Goal: Task Accomplishment & Management: Use online tool/utility

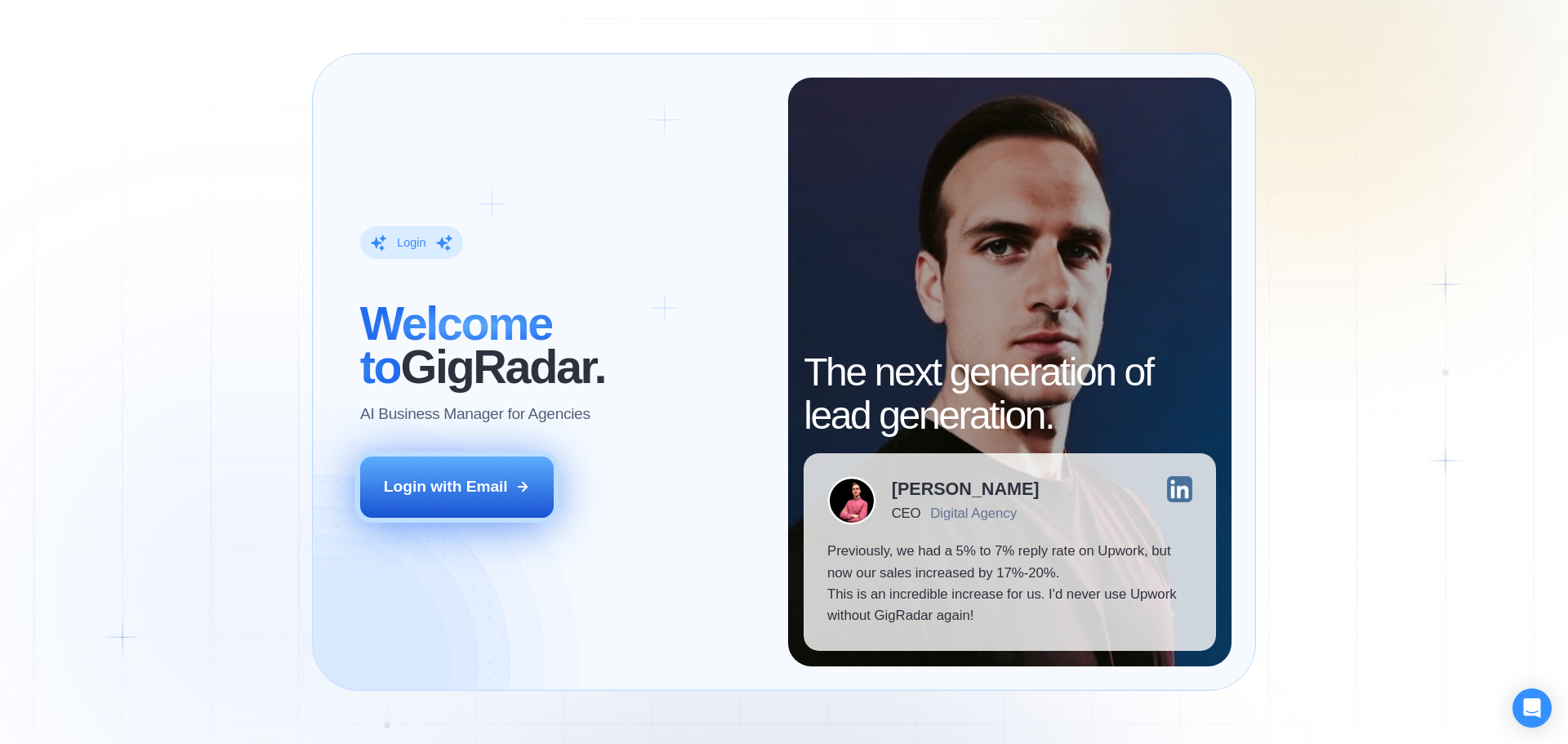
click at [518, 488] on icon at bounding box center [523, 487] width 15 height 15
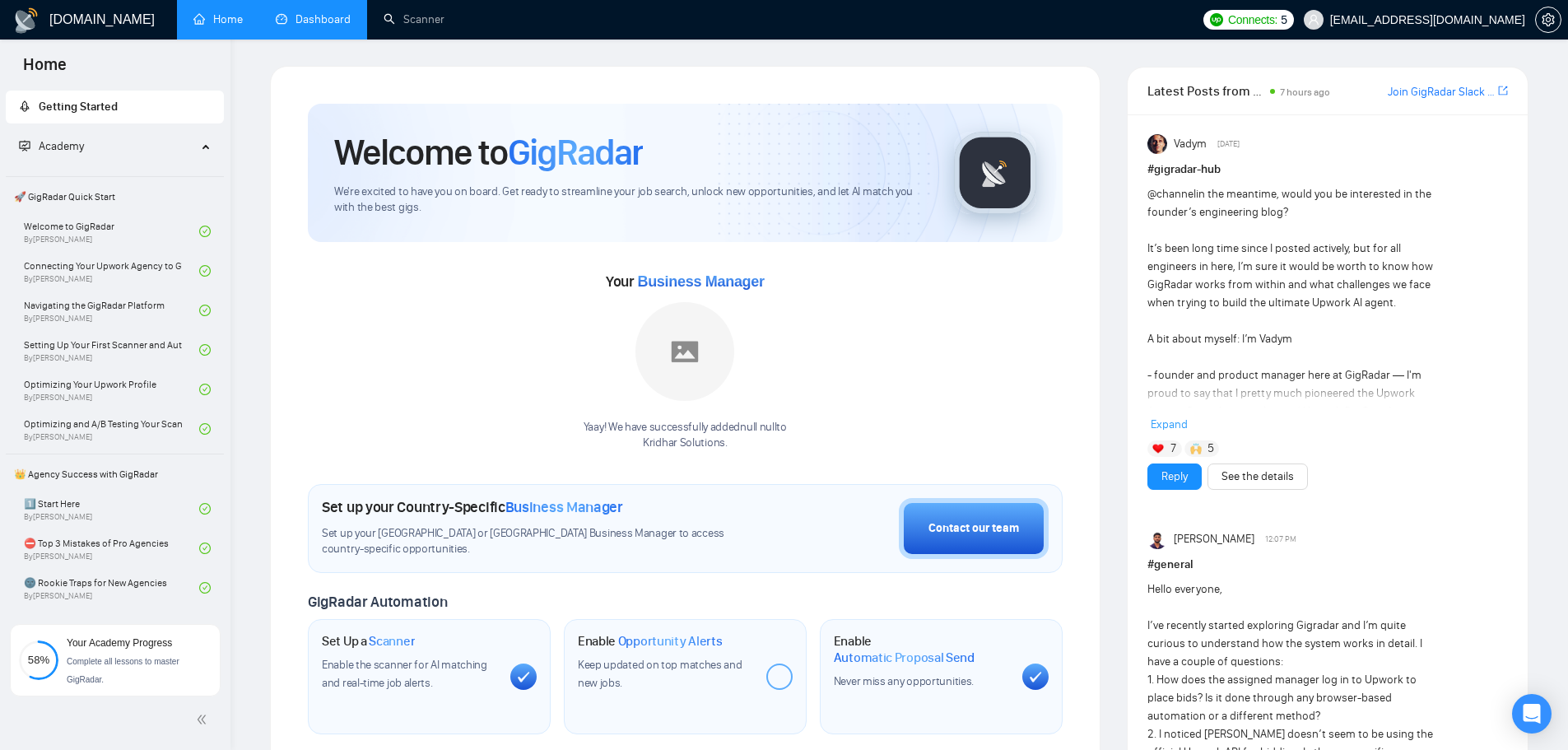
click at [321, 18] on link "Dashboard" at bounding box center [313, 19] width 75 height 14
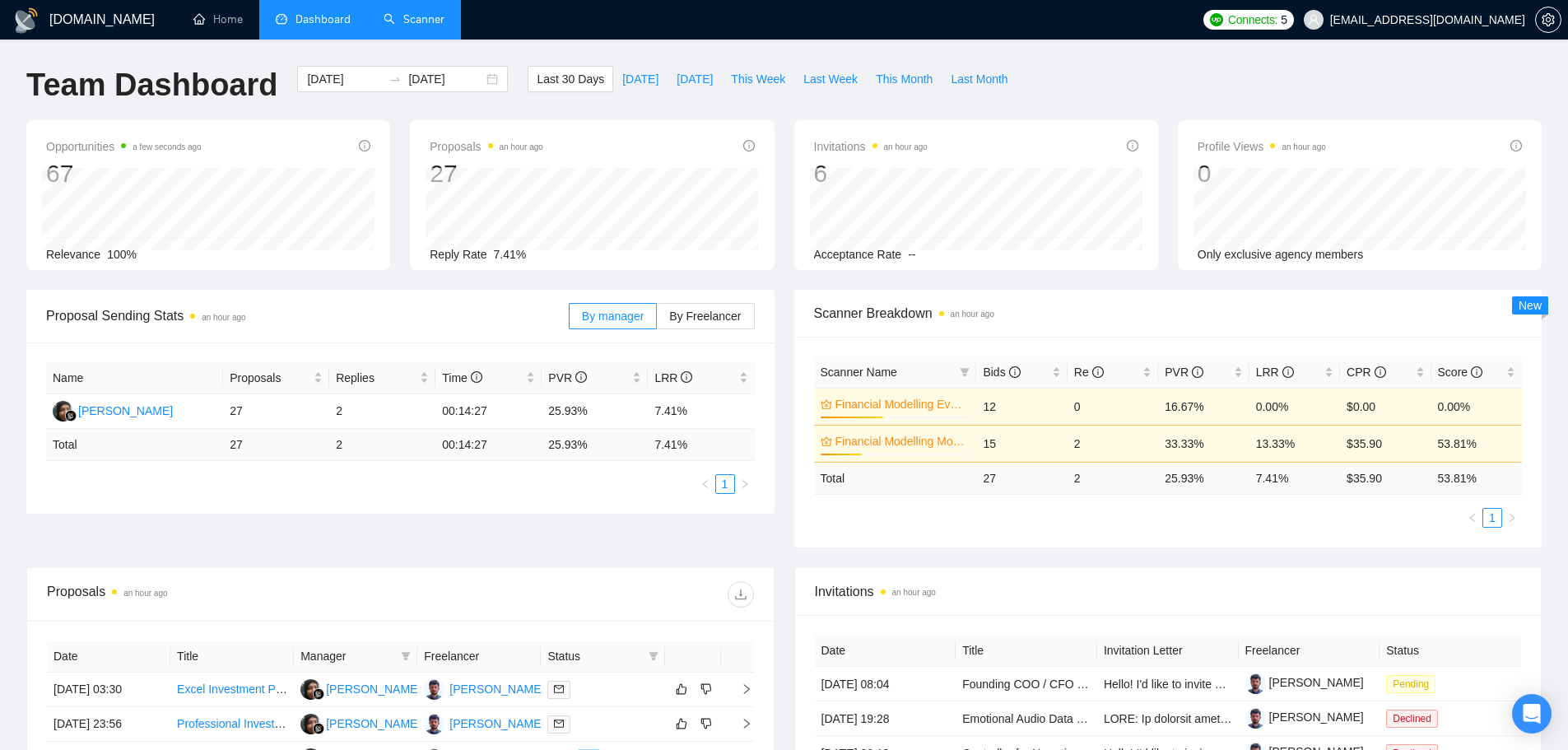
click at [436, 23] on link "Scanner" at bounding box center [413, 19] width 61 height 14
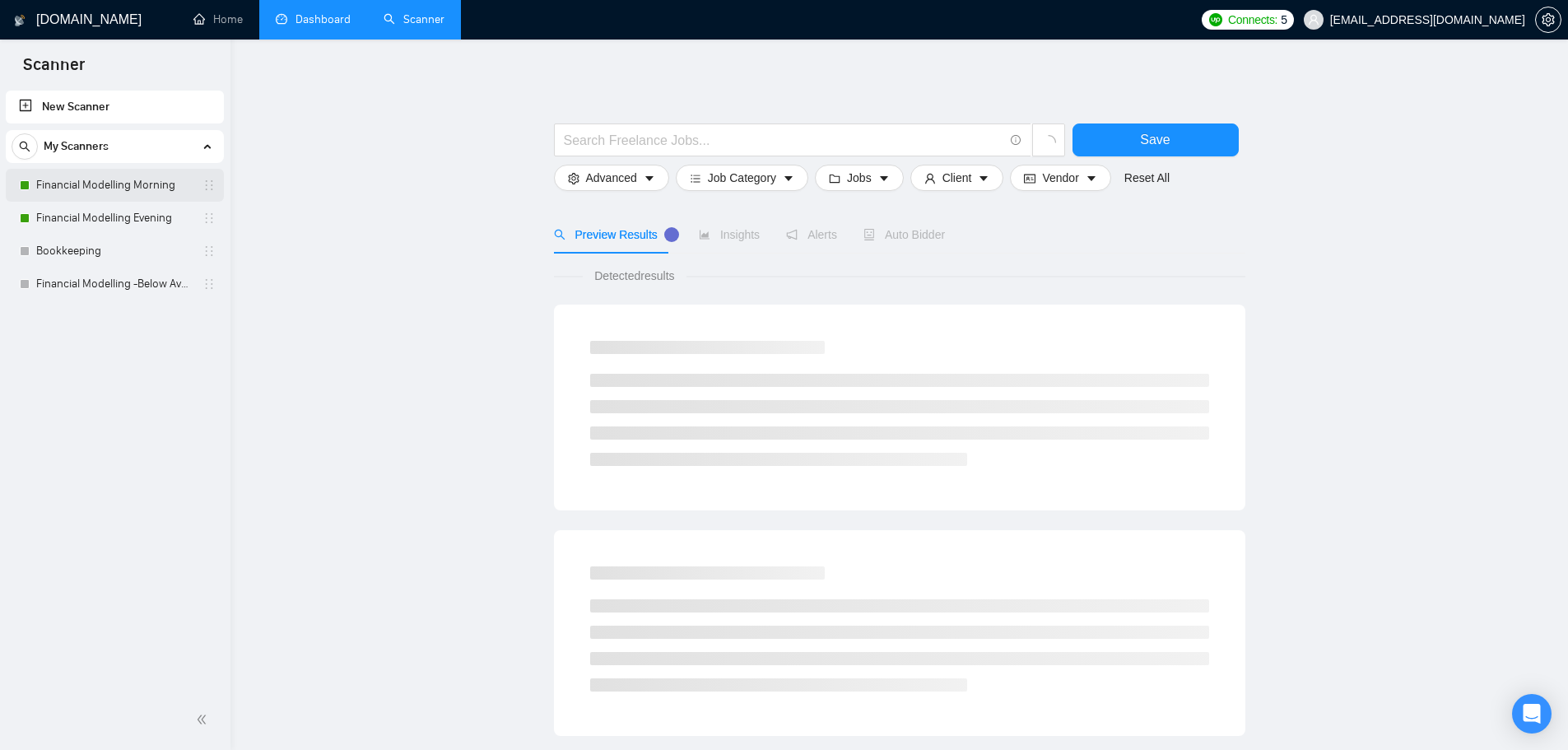
click at [114, 187] on link "Financial Modelling Morning" at bounding box center [114, 185] width 157 height 33
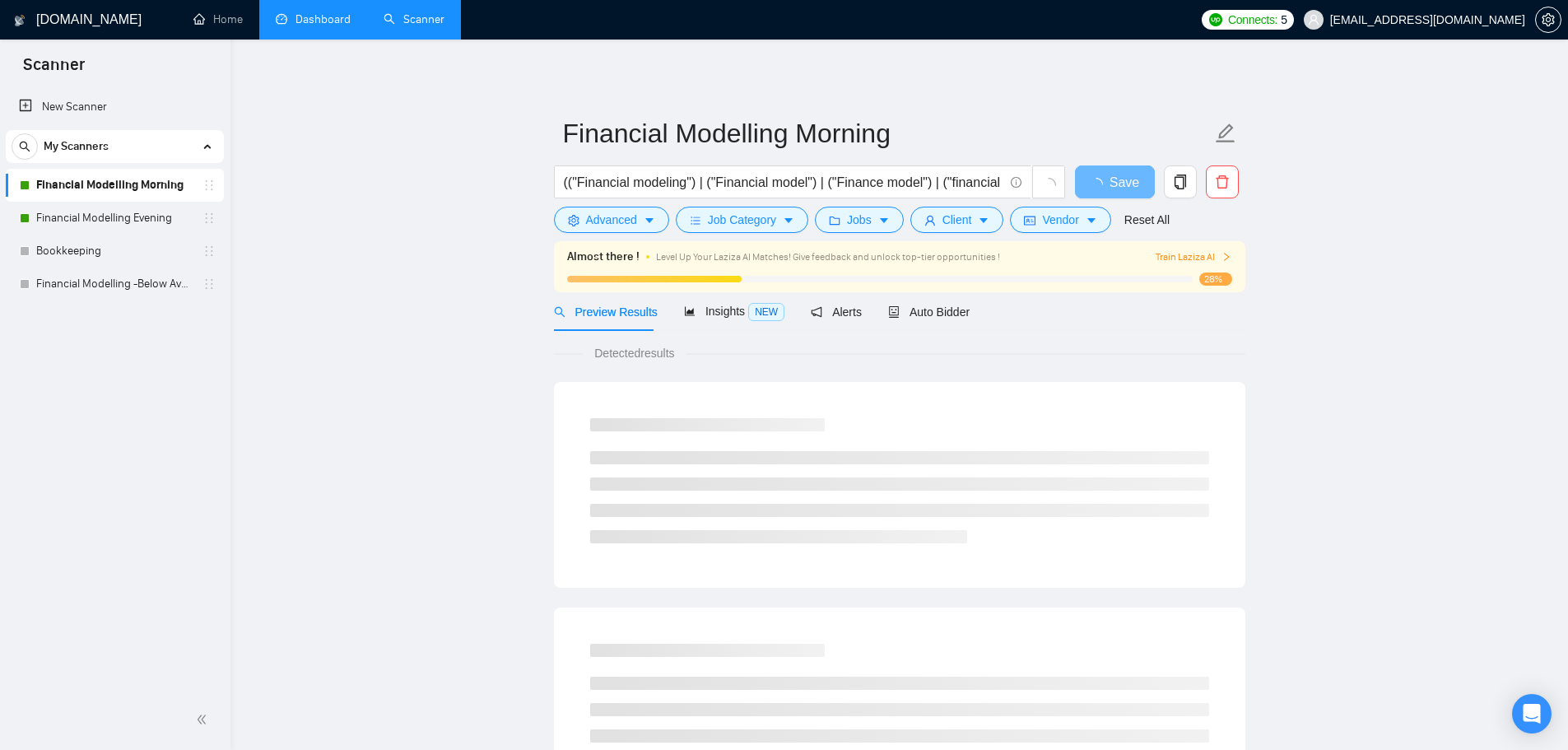
click at [738, 273] on div "28%" at bounding box center [899, 279] width 665 height 13
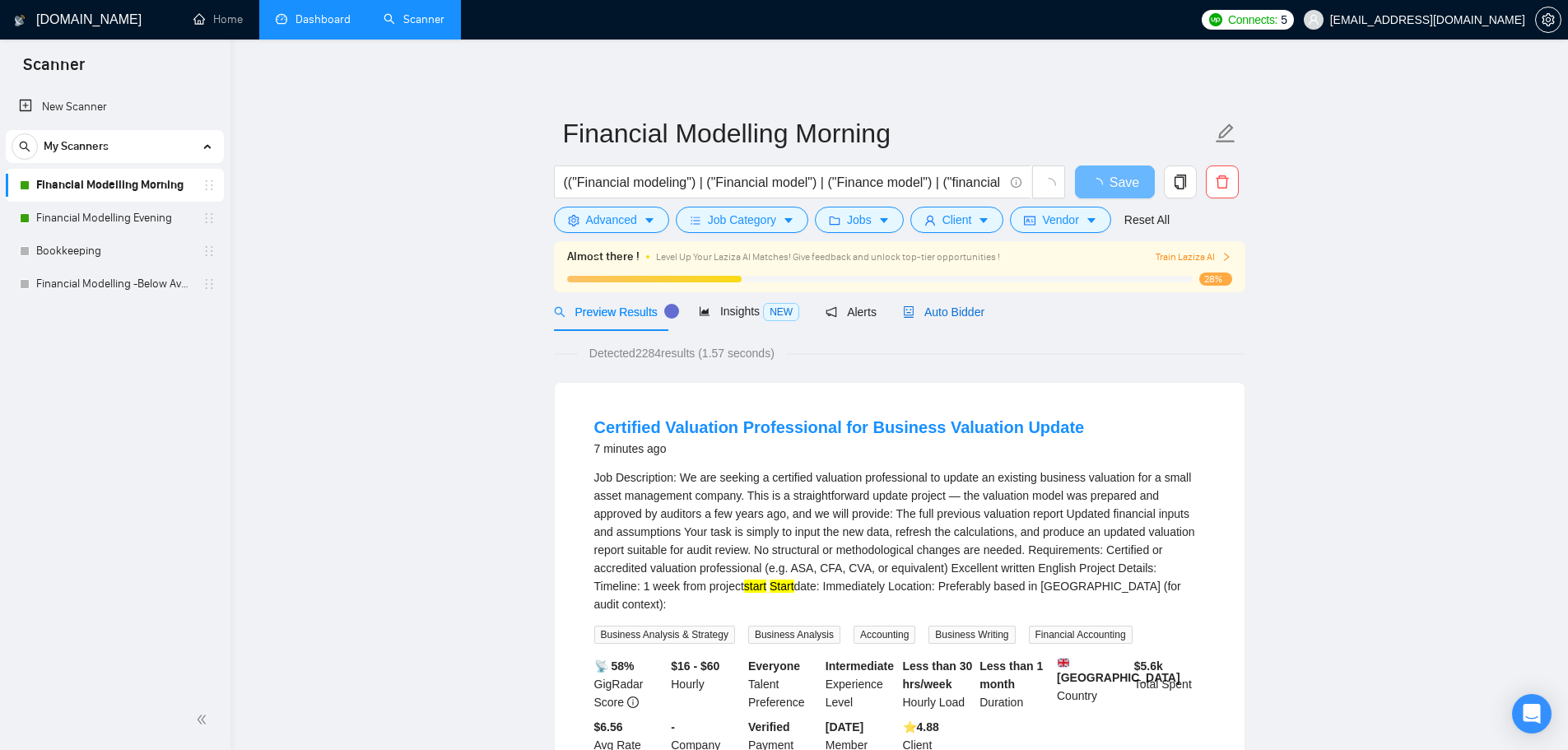
click at [923, 308] on span "Auto Bidder" at bounding box center [944, 312] width 81 height 13
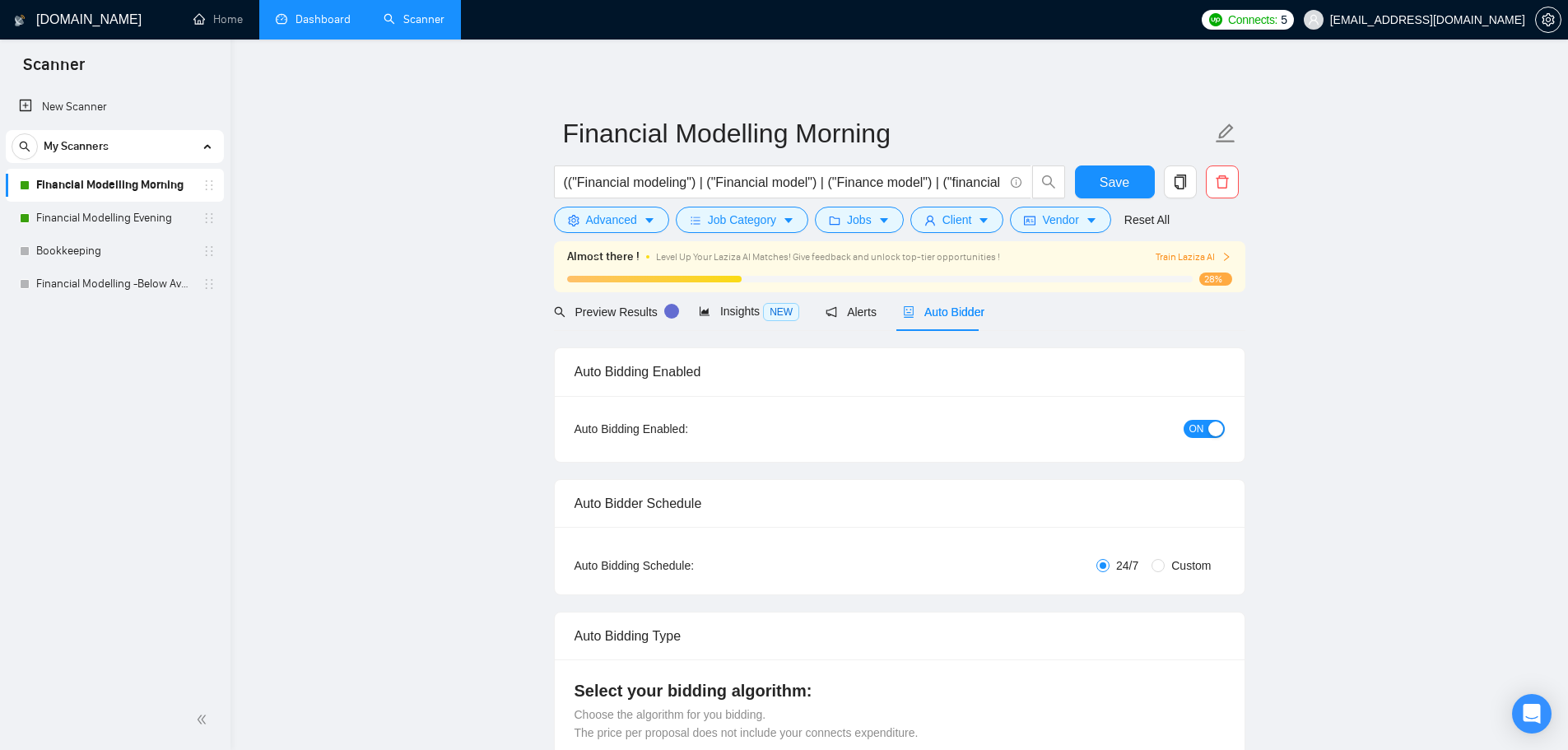
radio input "false"
radio input "true"
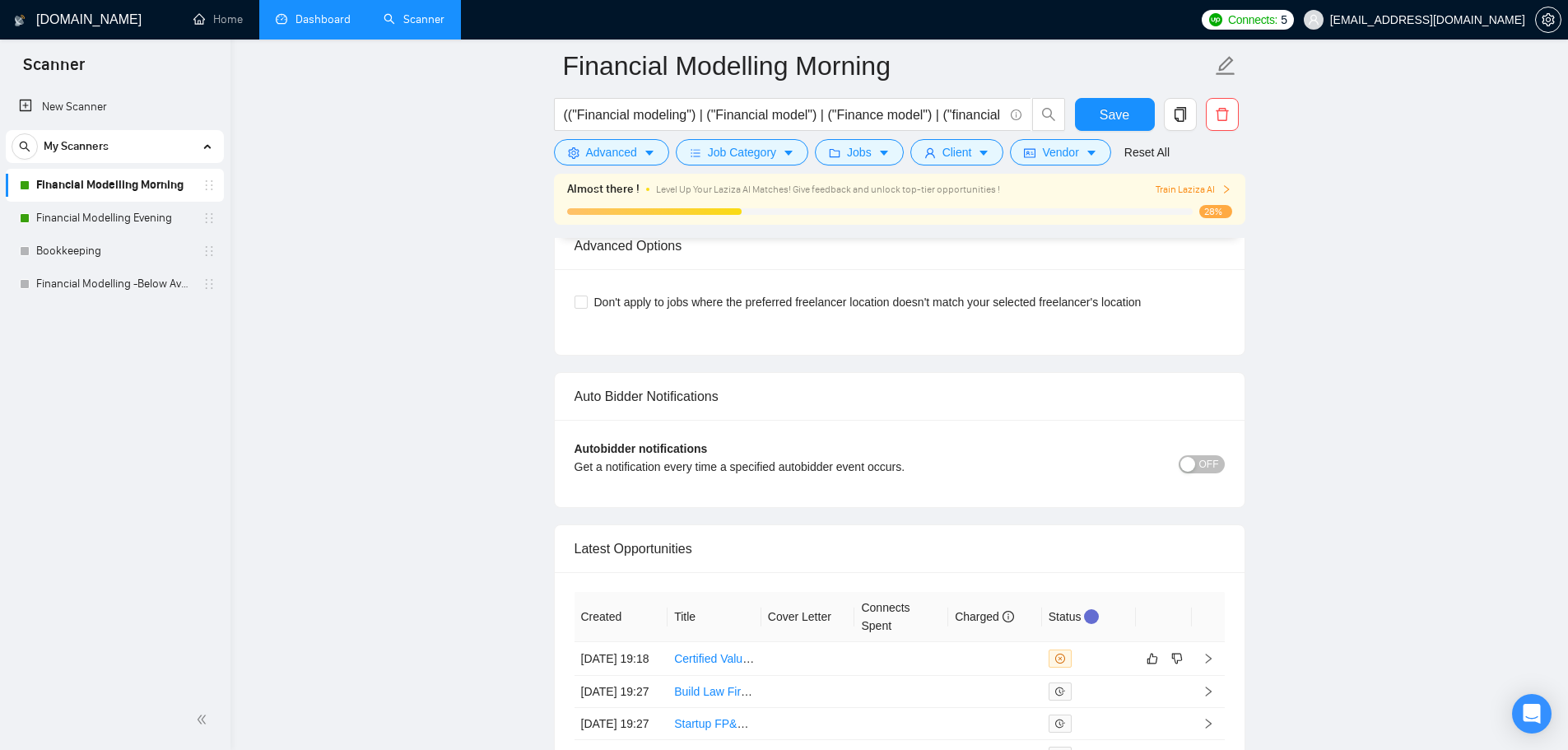
scroll to position [4071, 0]
click at [309, 18] on link "Dashboard" at bounding box center [313, 19] width 75 height 14
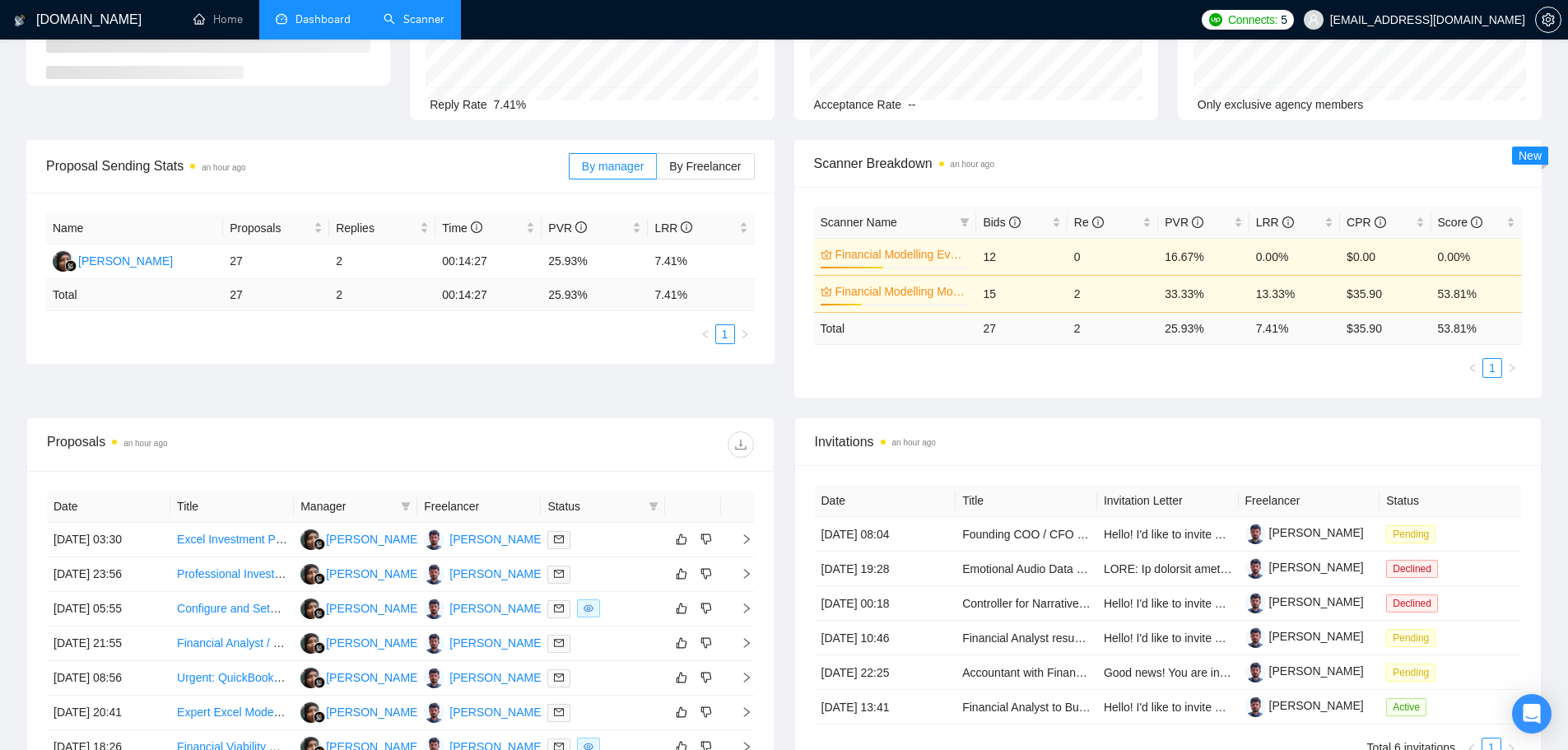
scroll to position [232, 0]
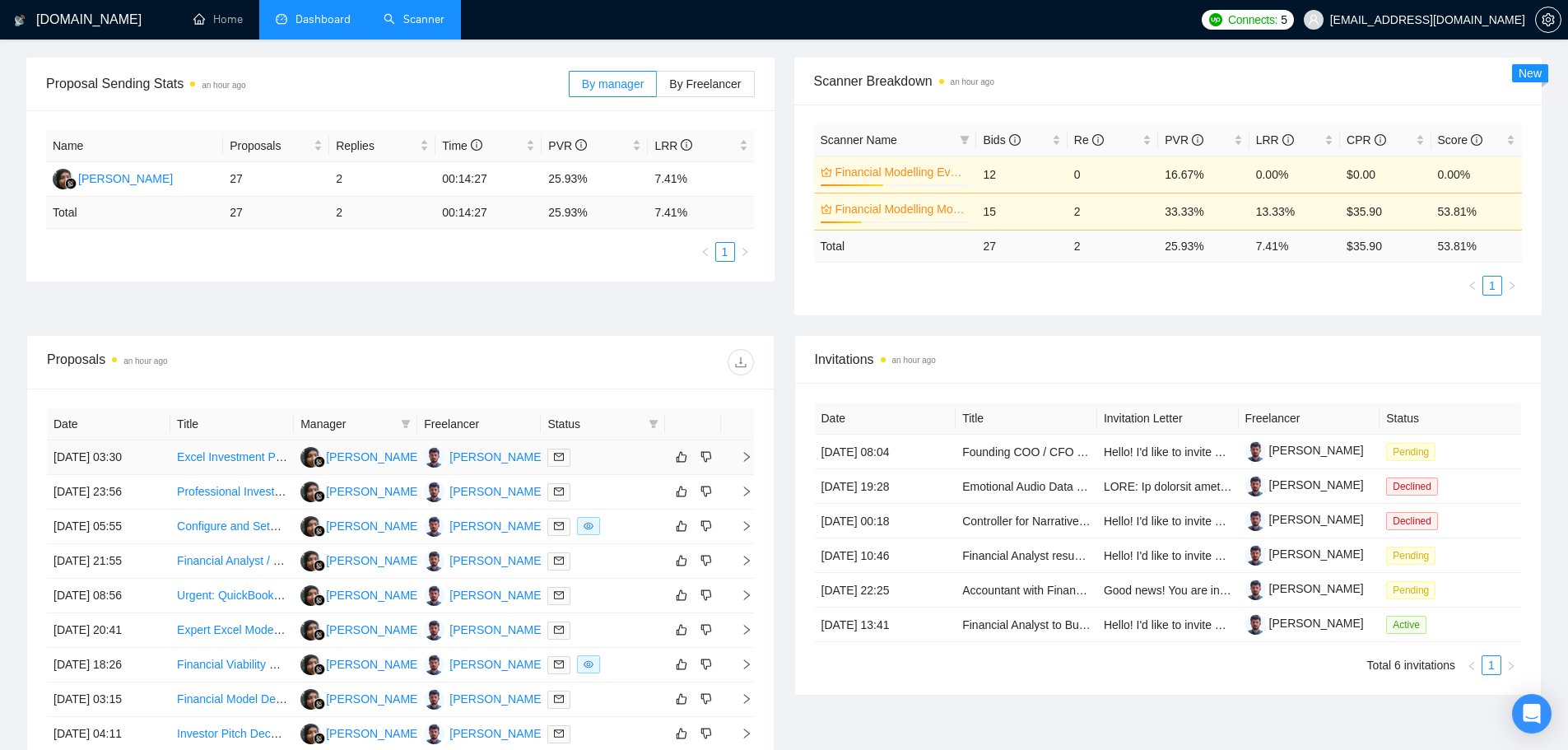
click at [249, 467] on td "Excel Investment Projections Specialist" at bounding box center [231, 457] width 123 height 35
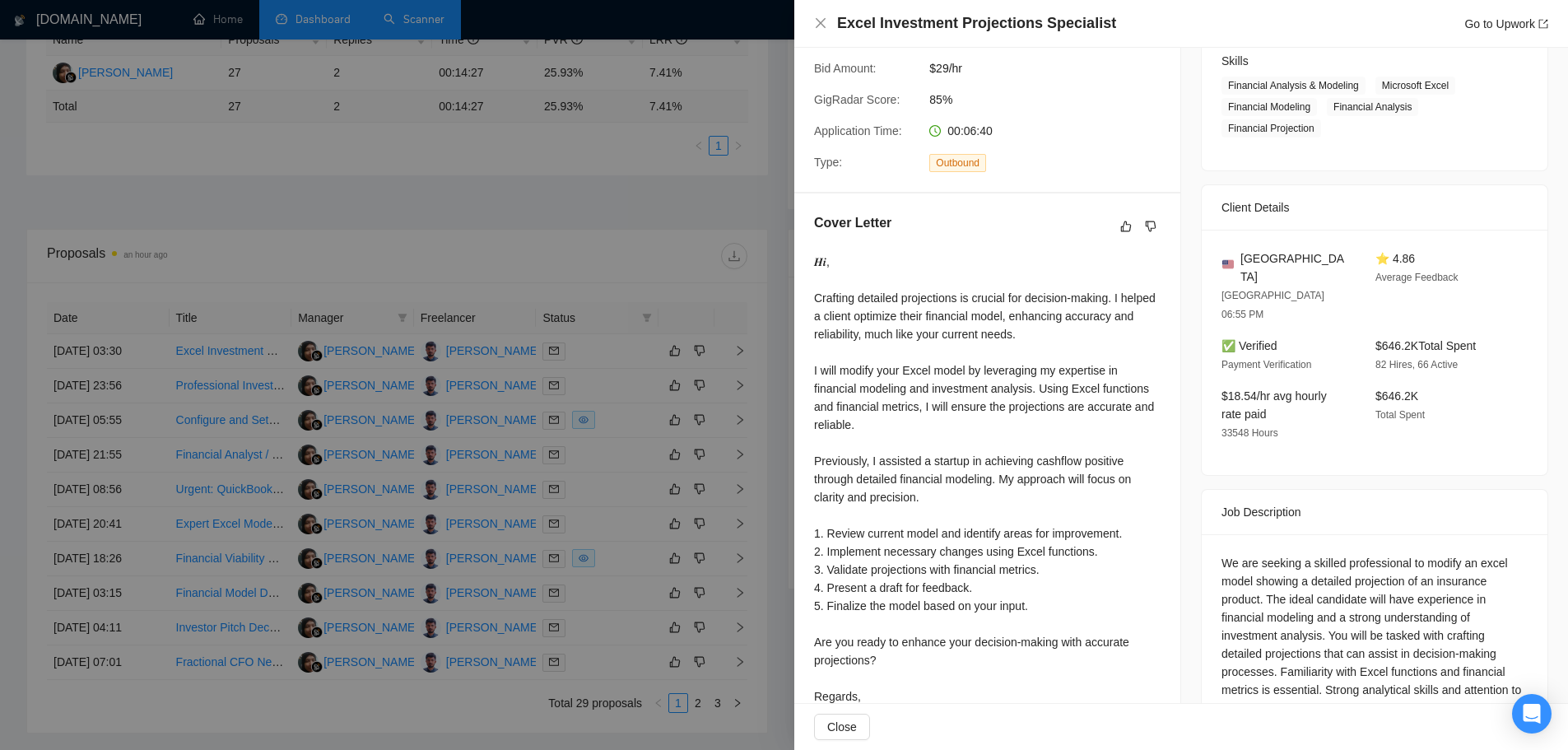
scroll to position [139, 0]
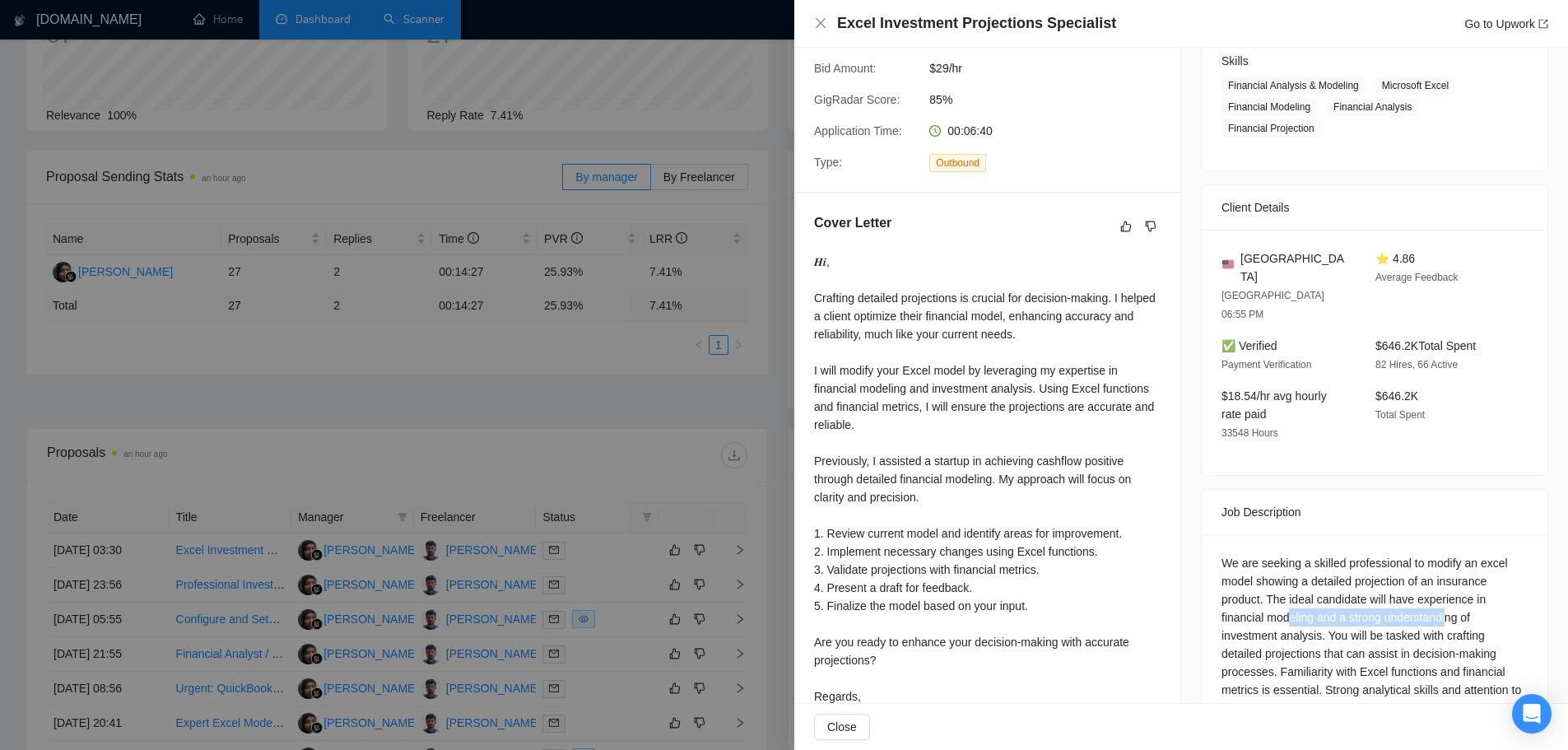
drag, startPoint x: 1283, startPoint y: 579, endPoint x: 1441, endPoint y: 578, distance: 158.0
click at [1441, 578] on div "We are seeking a skilled professional to modify an excel model showing a detail…" at bounding box center [1374, 645] width 306 height 181
drag, startPoint x: 1213, startPoint y: 601, endPoint x: 1405, endPoint y: 595, distance: 192.1
click at [1402, 595] on div "We are seeking a skilled professional to modify an excel model showing a detail…" at bounding box center [1374, 647] width 345 height 228
click at [1284, 619] on div "We are seeking a skilled professional to modify an excel model showing a detail…" at bounding box center [1374, 645] width 306 height 181
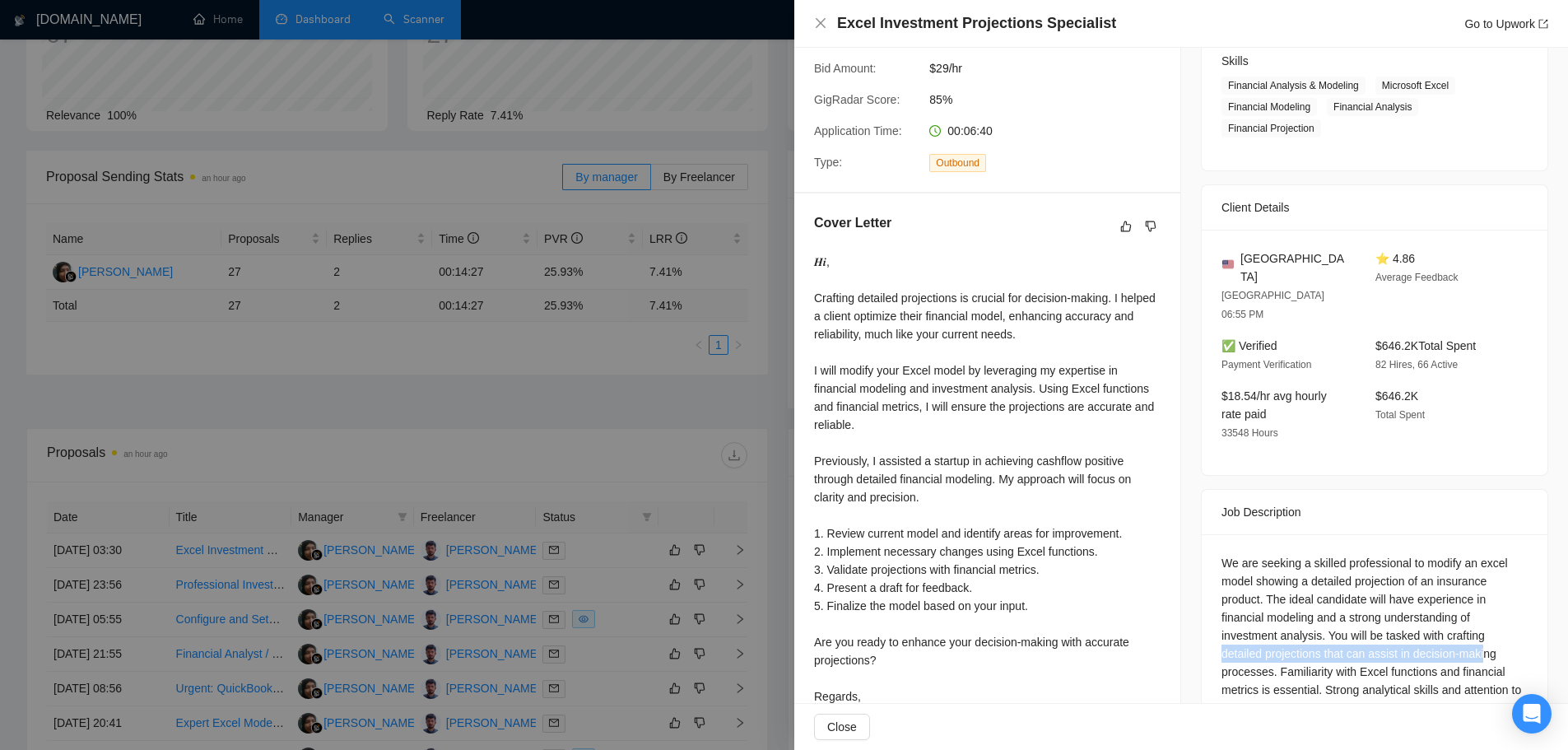
drag, startPoint x: 1307, startPoint y: 610, endPoint x: 1477, endPoint y: 606, distance: 170.0
click at [1477, 606] on div "We are seeking a skilled professional to modify an excel model showing a detail…" at bounding box center [1374, 645] width 306 height 181
click at [1279, 636] on div "We are seeking a skilled professional to modify an excel model showing a detail…" at bounding box center [1374, 645] width 306 height 181
drag, startPoint x: 1251, startPoint y: 632, endPoint x: 1402, endPoint y: 659, distance: 153.4
click at [1410, 657] on div "We are seeking a skilled professional to modify an excel model showing a detail…" at bounding box center [1374, 645] width 306 height 181
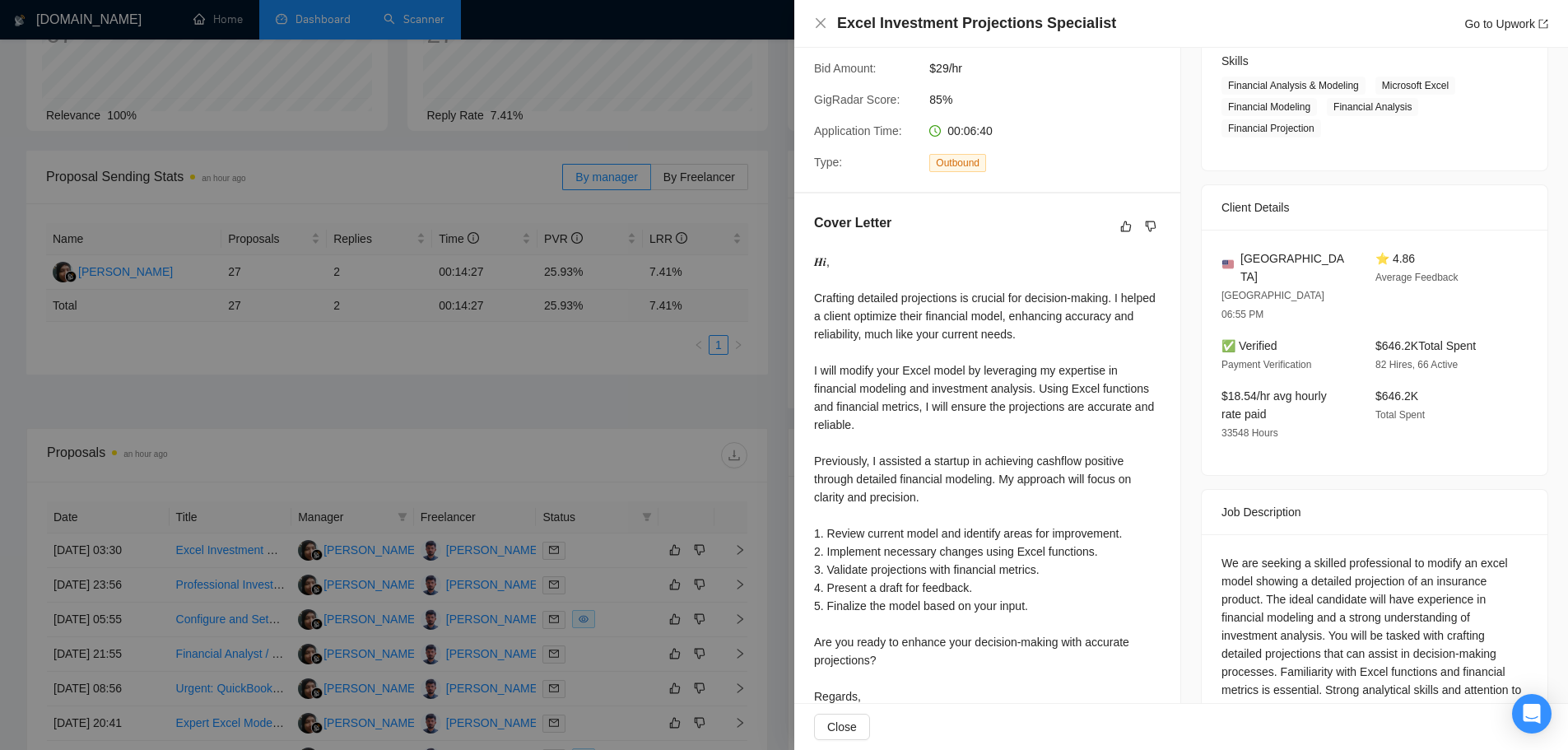
click at [1281, 674] on div "We are seeking a skilled professional to modify an excel model showing a detail…" at bounding box center [1374, 645] width 306 height 181
drag, startPoint x: 814, startPoint y: 317, endPoint x: 1144, endPoint y: 331, distance: 330.3
click at [1144, 331] on div "𝑯𝒊, Crafting detailed projections is crucial for decision-making. I helped a cl…" at bounding box center [986, 506] width 346 height 507
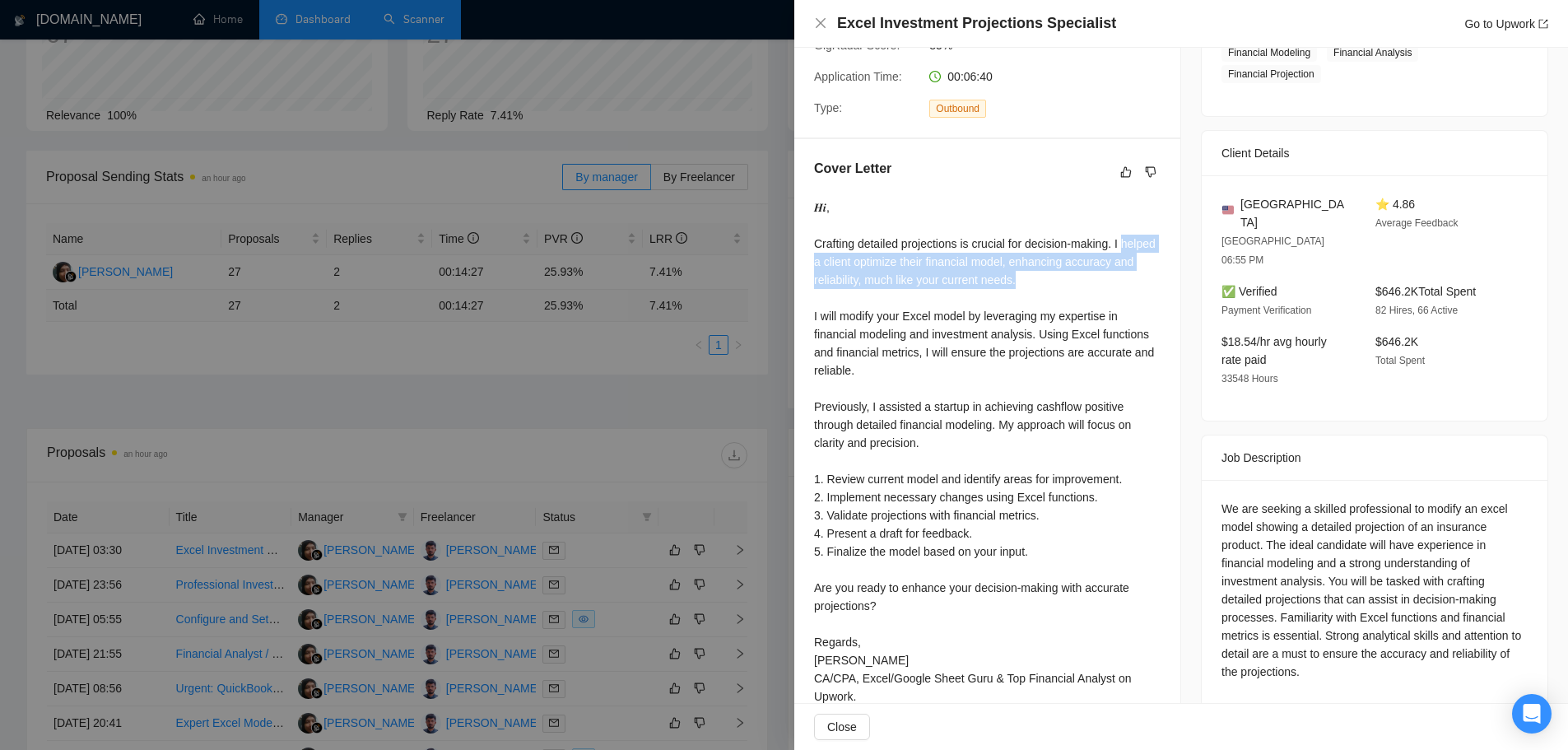
scroll to position [350, 0]
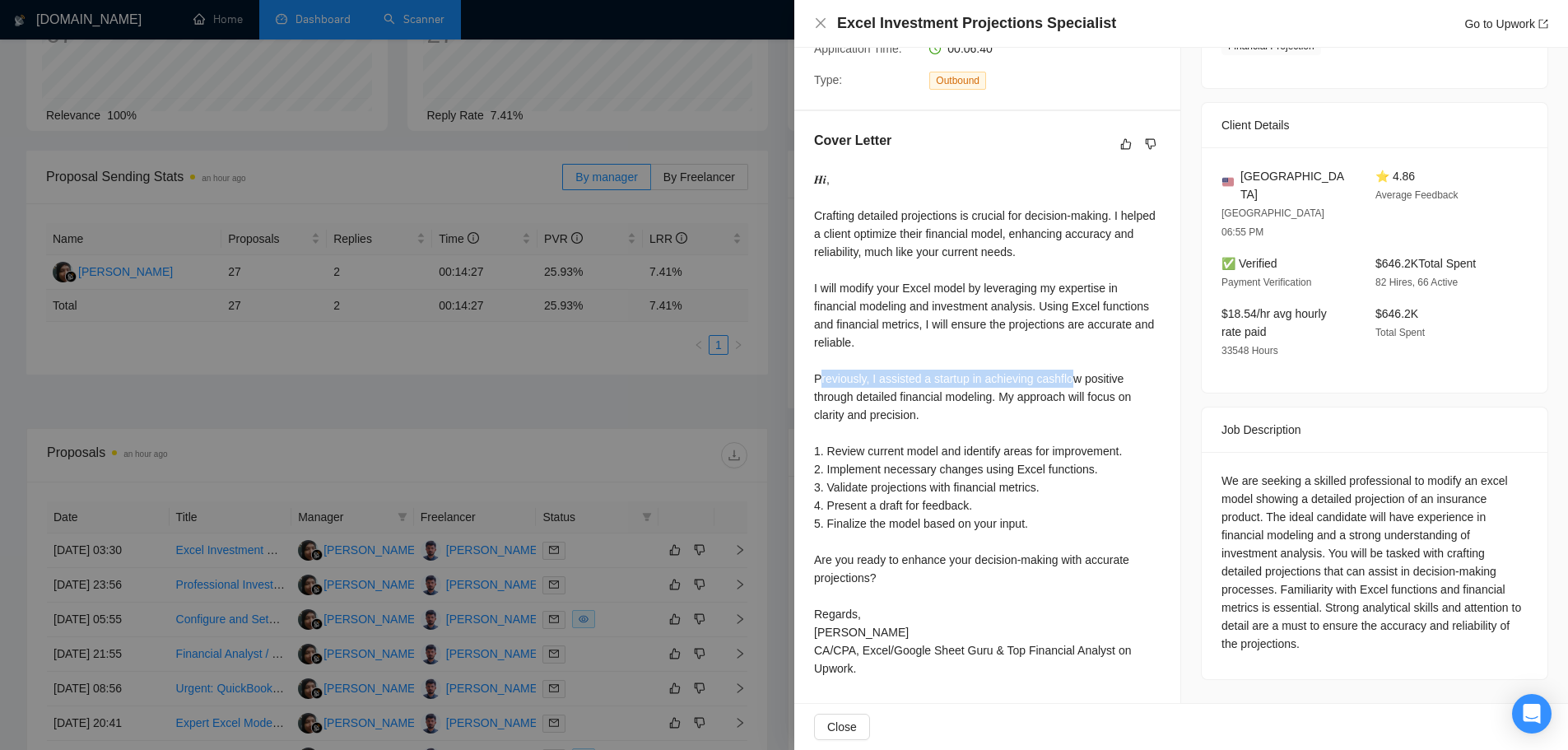
drag, startPoint x: 819, startPoint y: 376, endPoint x: 1069, endPoint y: 379, distance: 250.0
click at [1069, 379] on div "𝑯𝒊, Crafting detailed projections is crucial for decision-making. I helped a cl…" at bounding box center [986, 423] width 346 height 507
drag, startPoint x: 817, startPoint y: 398, endPoint x: 1009, endPoint y: 416, distance: 192.8
click at [1009, 415] on div "𝑯𝒊, Crafting detailed projections is crucial for decision-making. I helped a cl…" at bounding box center [986, 423] width 346 height 507
click at [859, 458] on div "𝑯𝒊, Crafting detailed projections is crucial for decision-making. I helped a cl…" at bounding box center [986, 423] width 346 height 507
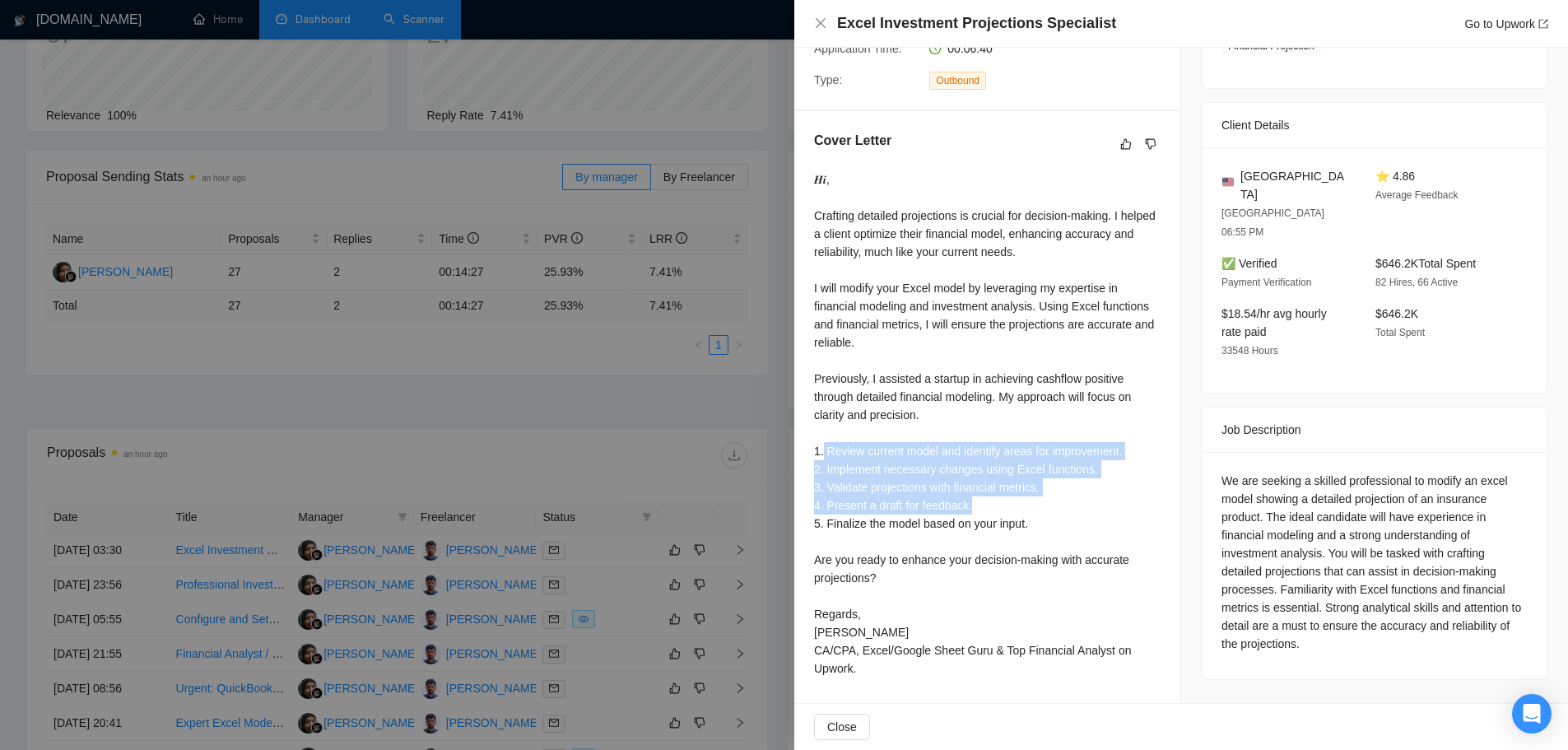
drag, startPoint x: 823, startPoint y: 451, endPoint x: 1025, endPoint y: 514, distance: 211.6
click at [1025, 510] on div "𝑯𝒊, Crafting detailed projections is crucial for decision-making. I helped a cl…" at bounding box center [986, 423] width 346 height 507
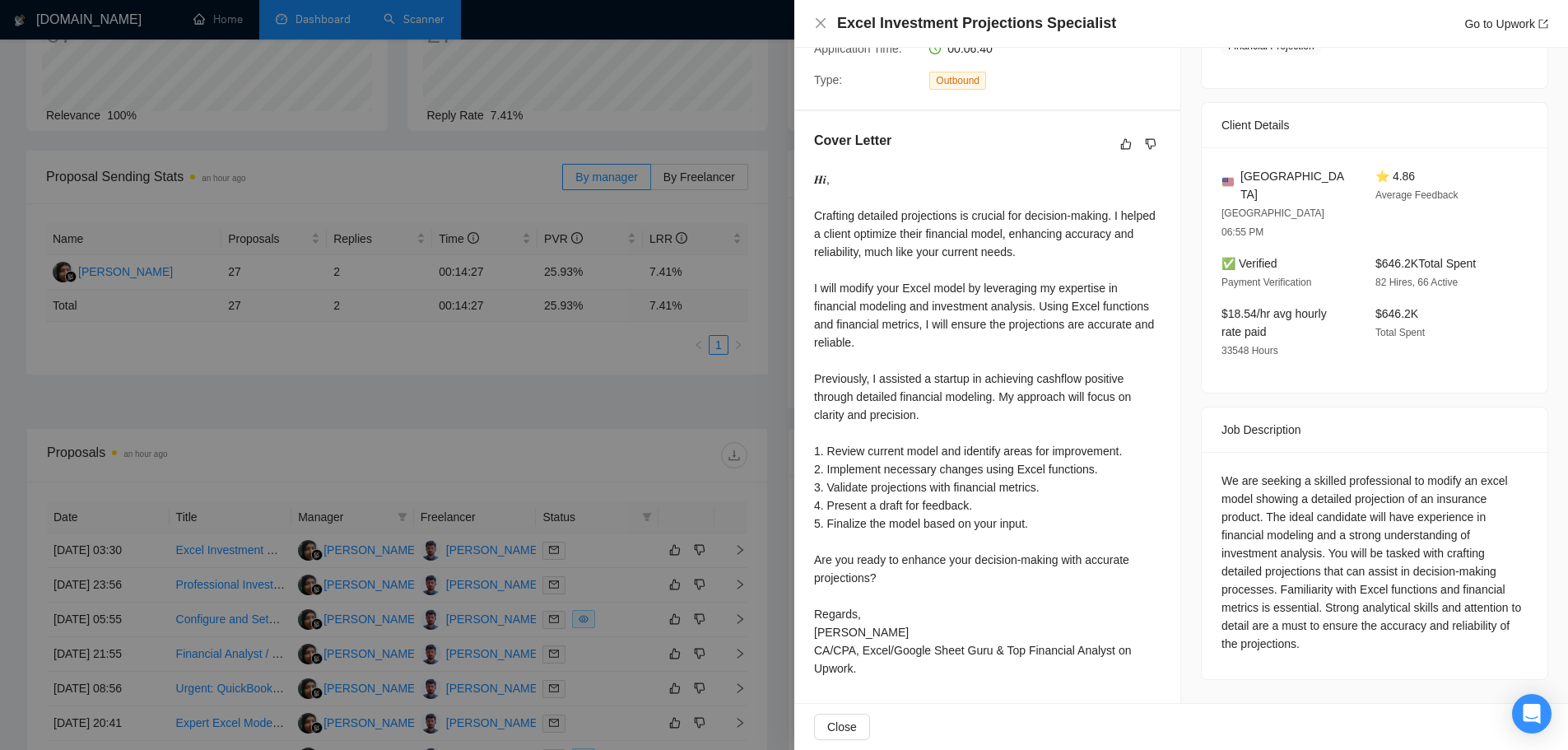
click at [882, 535] on div "𝑯𝒊, Crafting detailed projections is crucial for decision-making. I helped a cl…" at bounding box center [986, 423] width 346 height 507
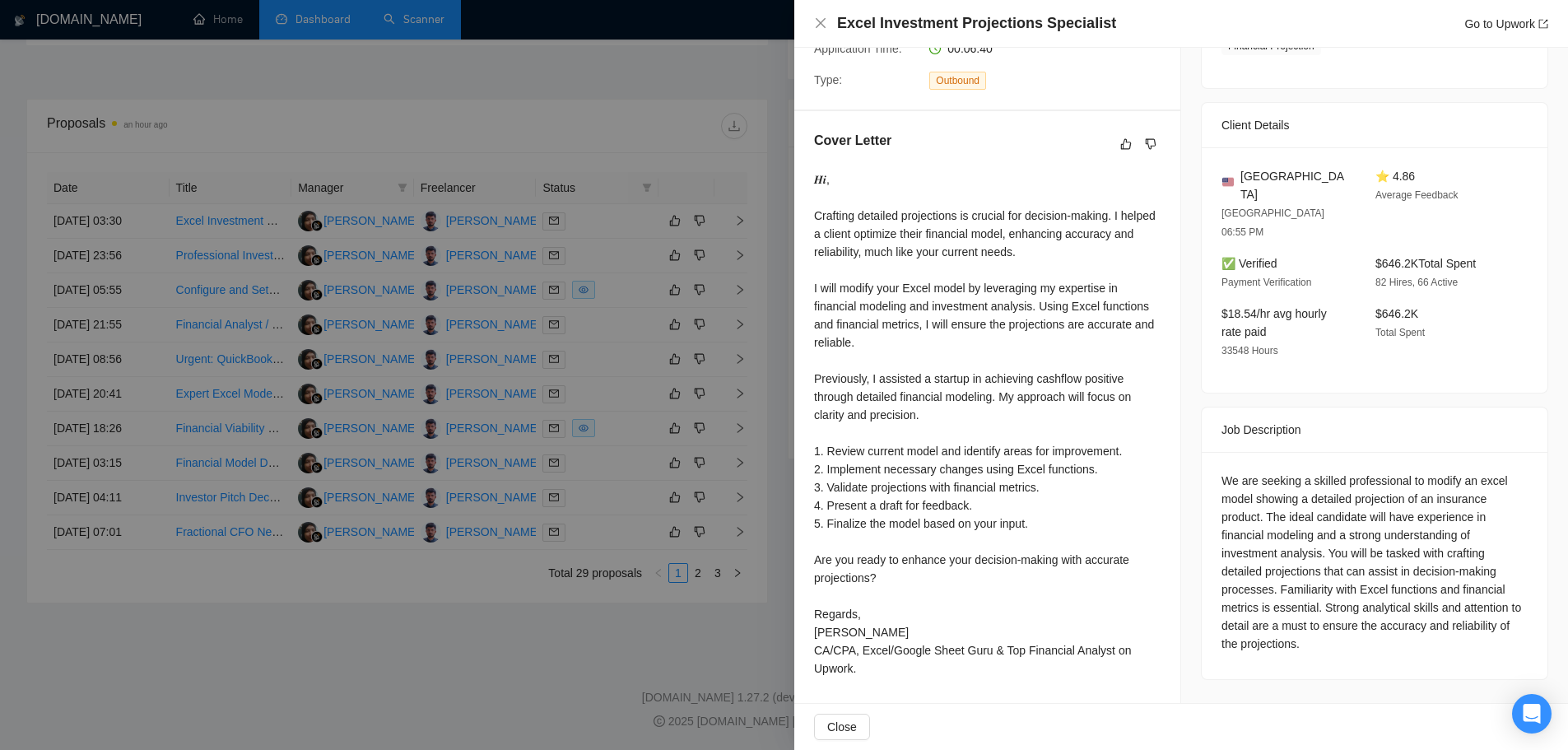
scroll to position [386, 0]
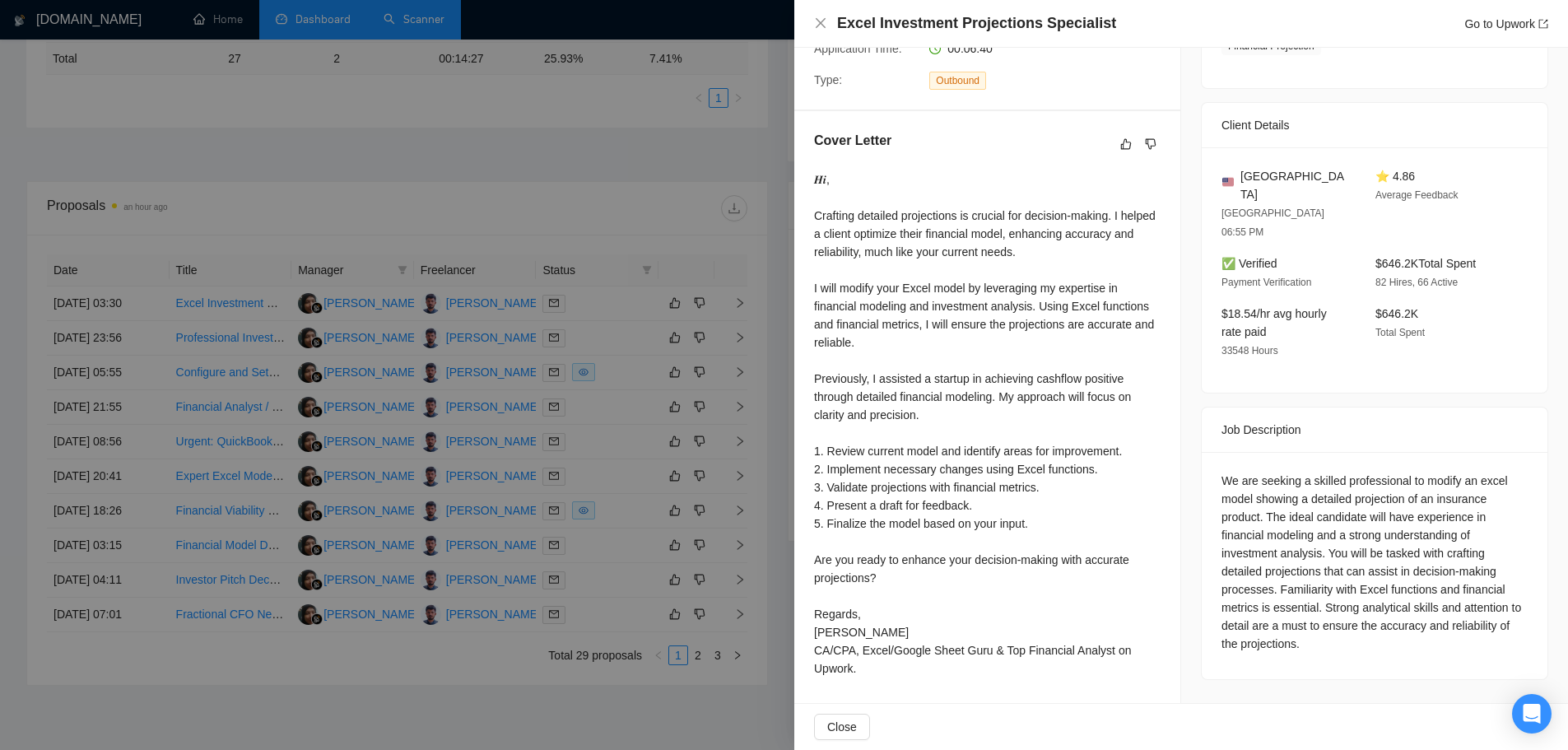
click at [355, 465] on div at bounding box center [784, 375] width 1568 height 750
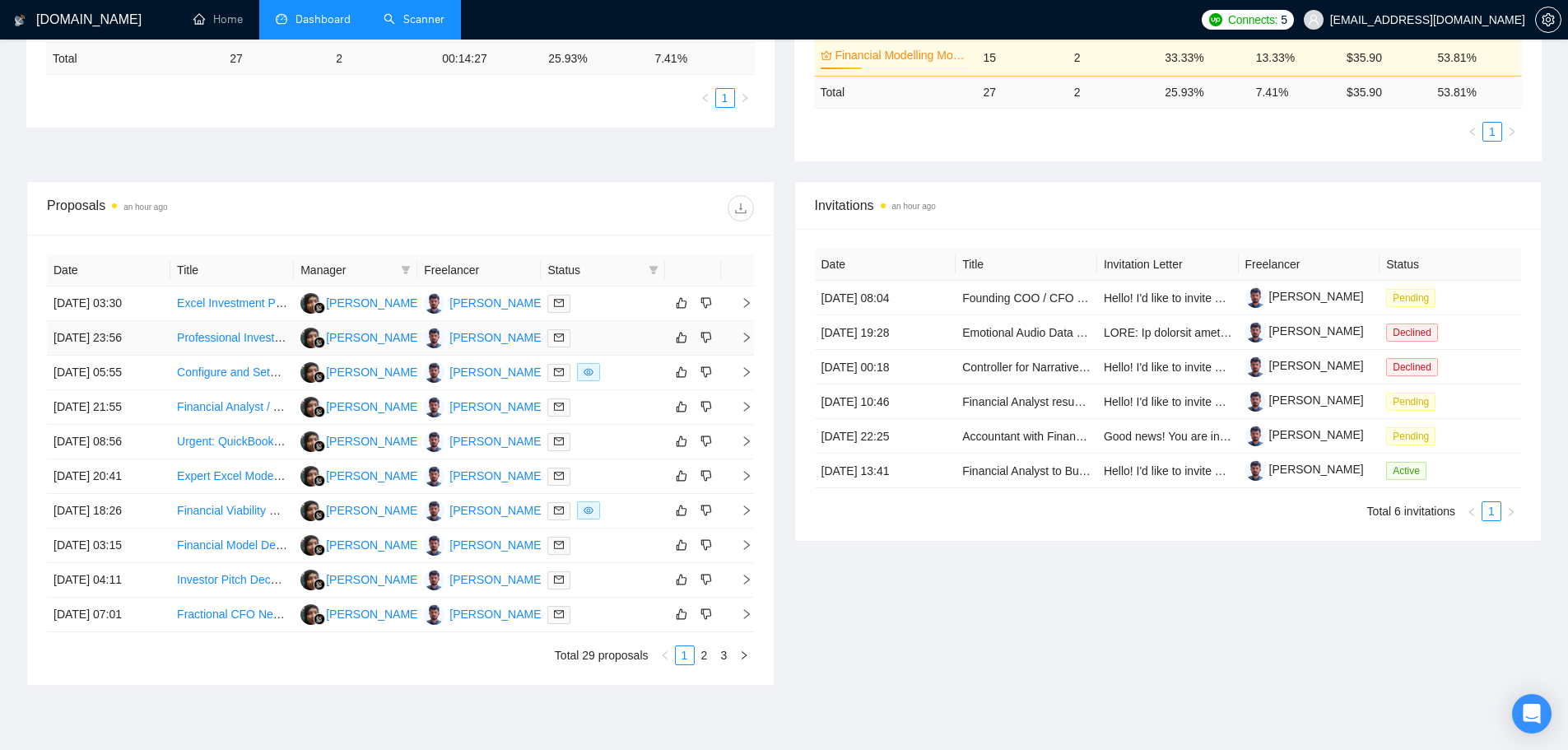
click at [236, 344] on link "Professional Investor Pitch Deck for Multifamily Syndication" at bounding box center [328, 337] width 303 height 13
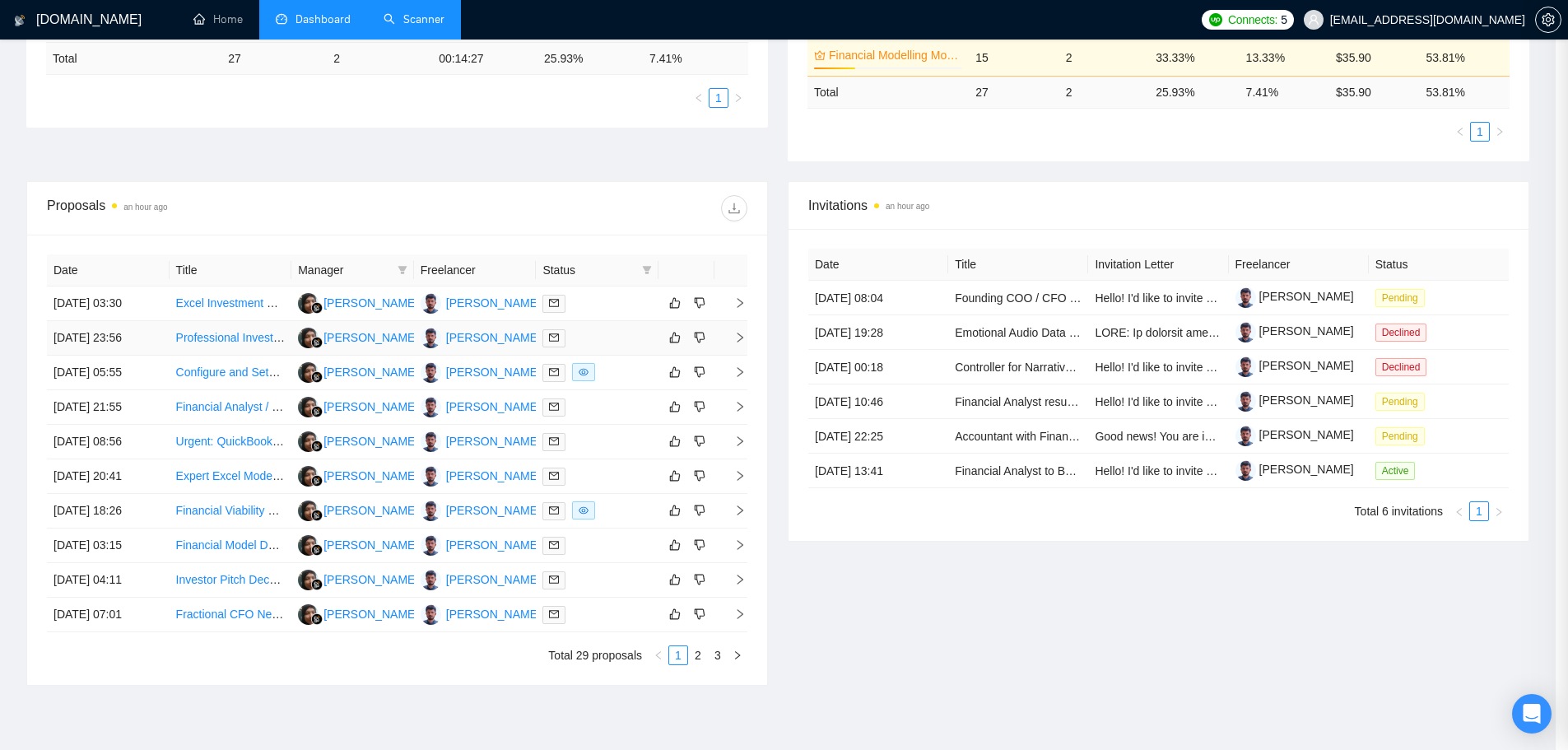
scroll to position [313, 0]
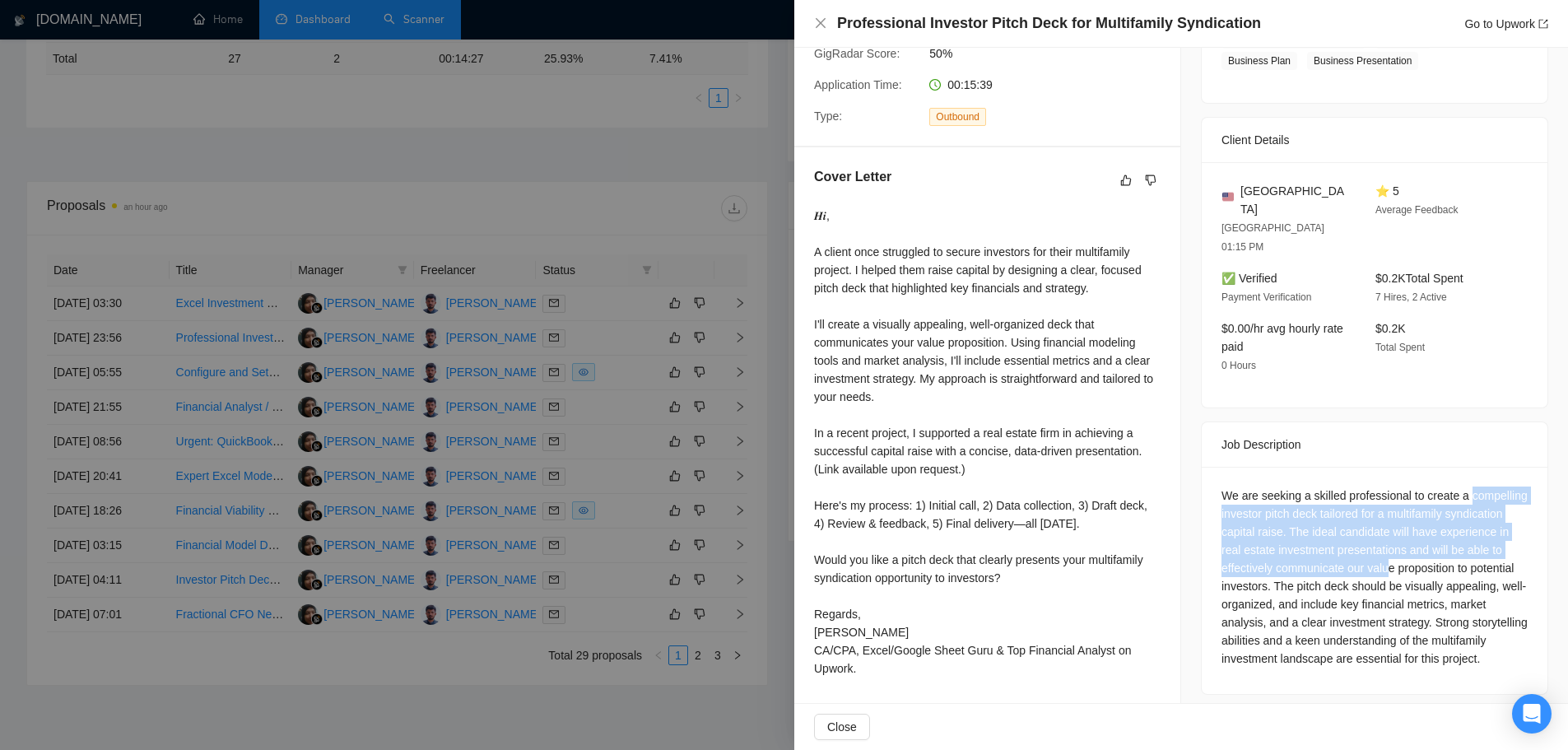
drag, startPoint x: 1215, startPoint y: 474, endPoint x: 1433, endPoint y: 528, distance: 224.6
click at [1434, 525] on div "We are seeking a skilled professional to create a compelling investor pitch dec…" at bounding box center [1374, 576] width 306 height 181
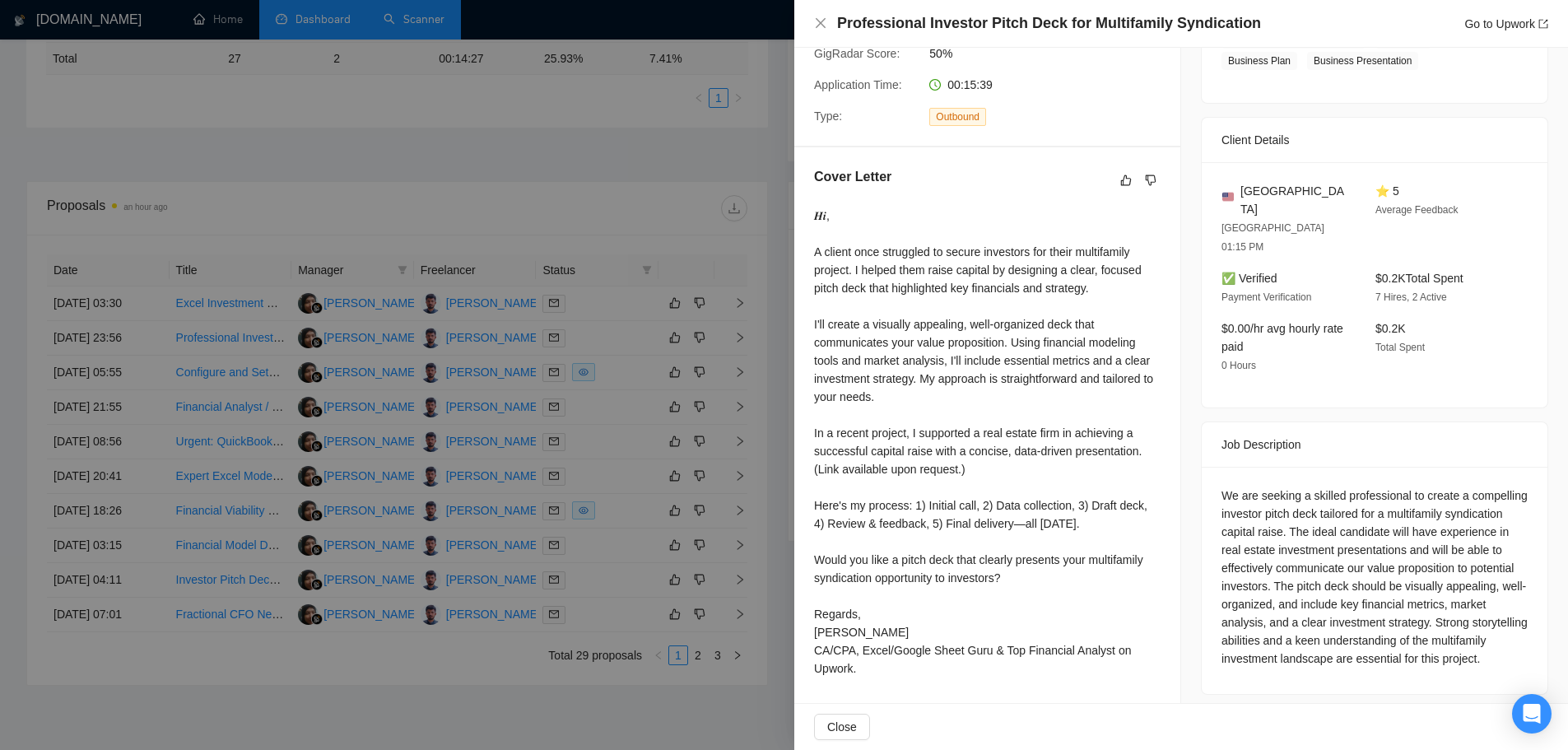
click at [1278, 549] on div "We are seeking a skilled professional to create a compelling investor pitch dec…" at bounding box center [1374, 576] width 306 height 181
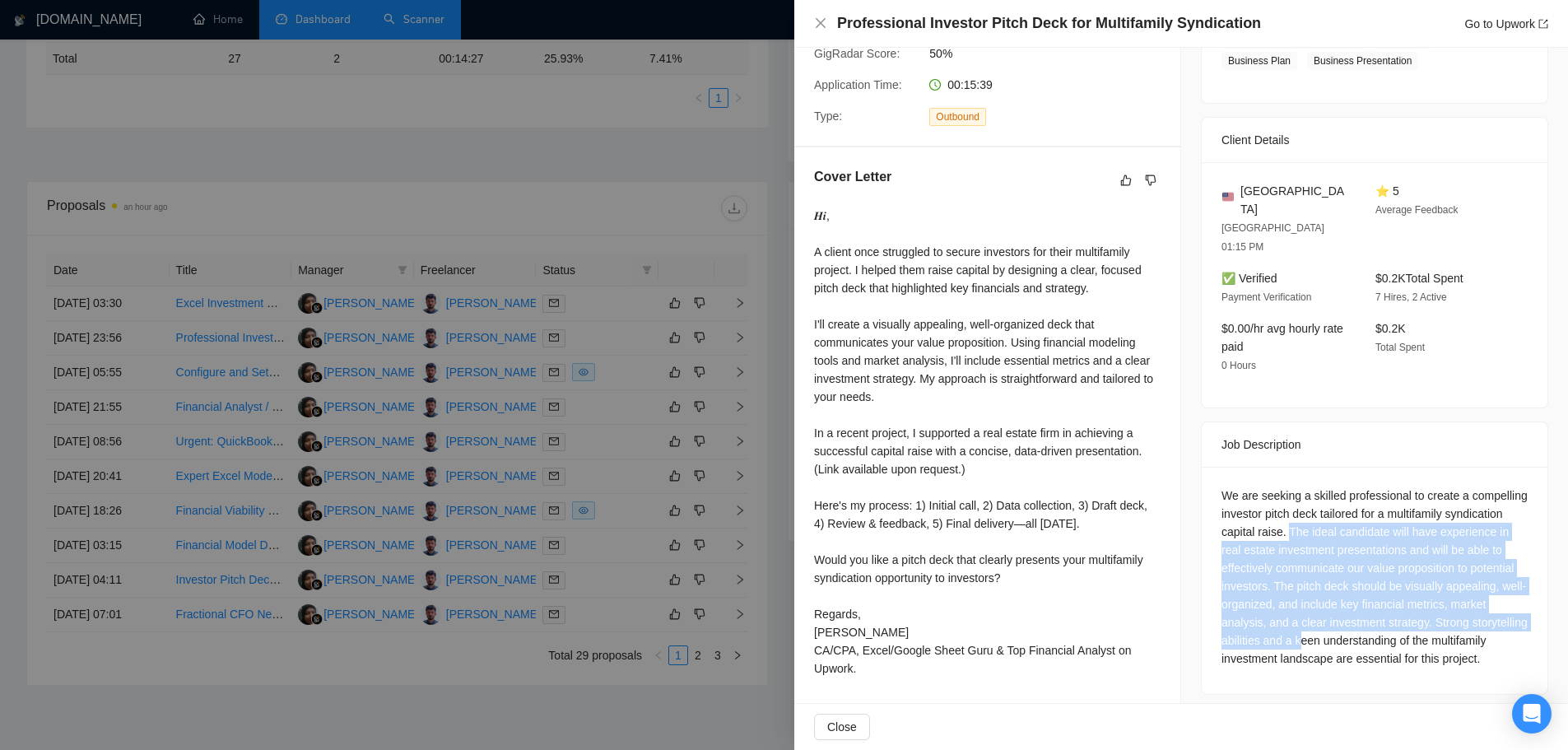
drag, startPoint x: 1341, startPoint y: 494, endPoint x: 1392, endPoint y: 622, distance: 137.8
click at [1392, 619] on div "We are seeking a skilled professional to create a compelling investor pitch dec…" at bounding box center [1374, 576] width 306 height 181
click at [1340, 624] on div "We are seeking a skilled professional to create a compelling investor pitch dec…" at bounding box center [1374, 576] width 306 height 181
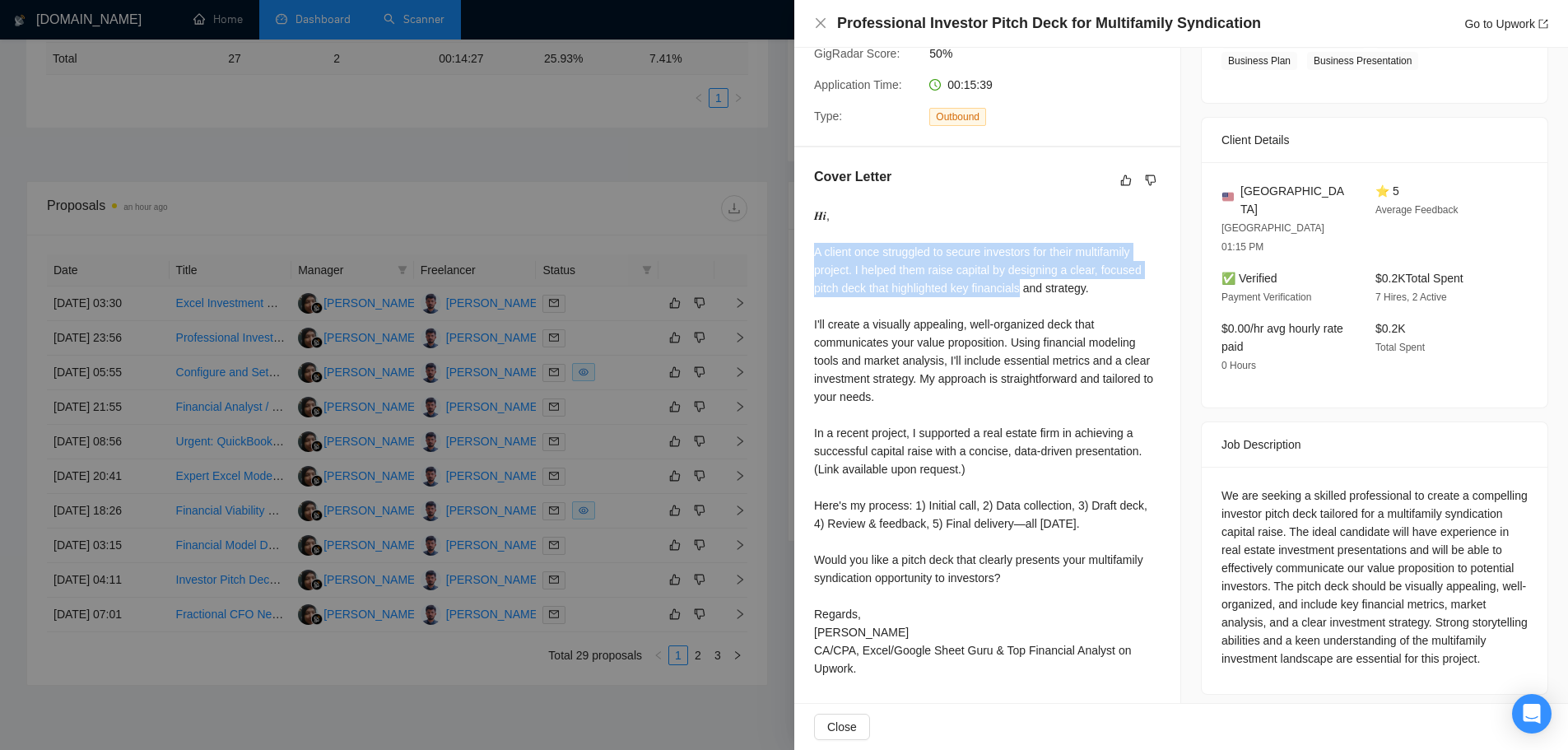
drag, startPoint x: 810, startPoint y: 251, endPoint x: 1043, endPoint y: 305, distance: 239.2
click at [1031, 296] on div "Cover Letter 𝑯𝒊, A client once struggled to secure investors for their multifam…" at bounding box center [987, 425] width 386 height 556
click at [907, 279] on div "𝑯𝒊, A client once struggled to secure investors for their multifamily project. …" at bounding box center [986, 442] width 346 height 471
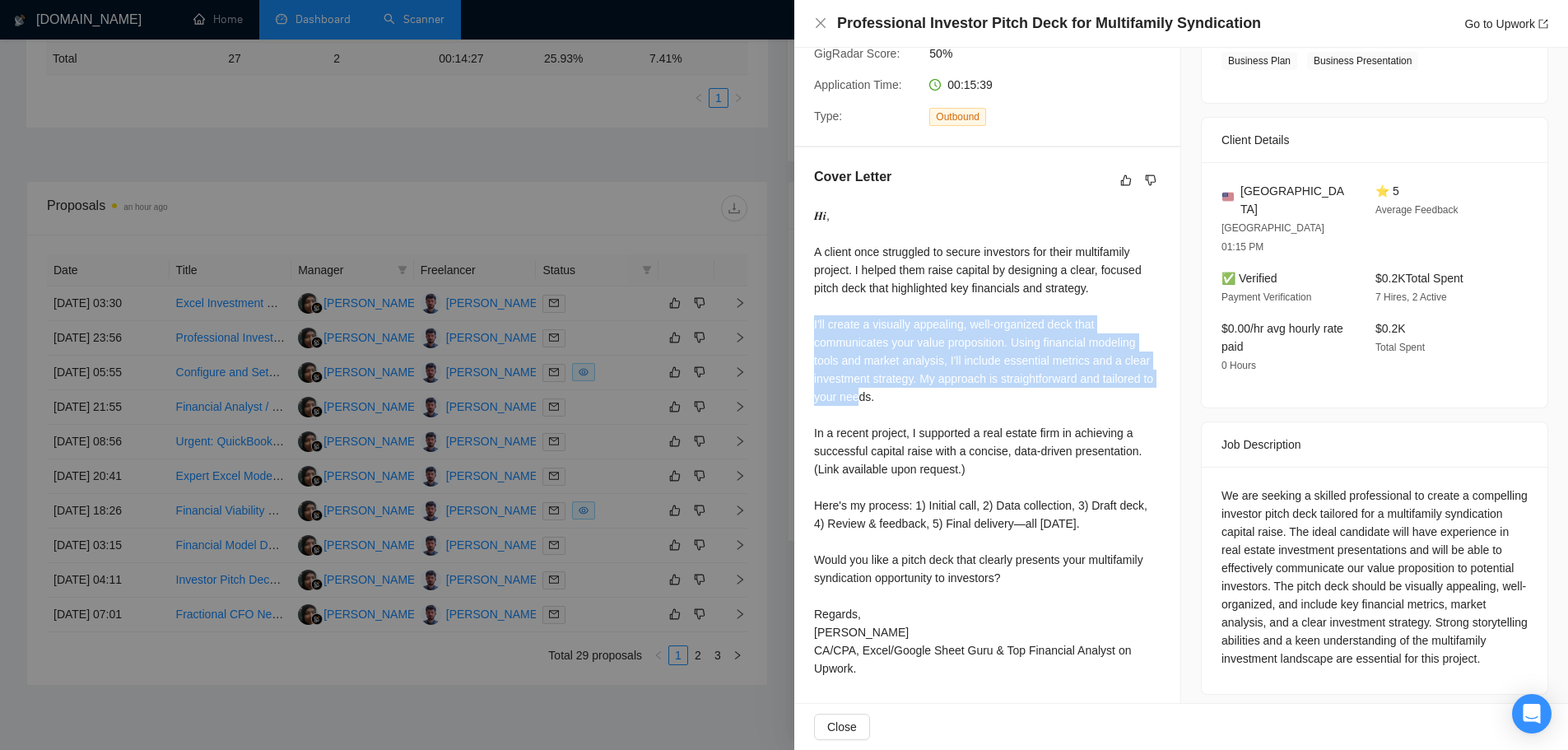
drag, startPoint x: 801, startPoint y: 329, endPoint x: 886, endPoint y: 418, distance: 123.1
click at [874, 400] on div "Cover Letter 𝑯𝒊, A client once struggled to secure investors for their multifam…" at bounding box center [987, 425] width 386 height 556
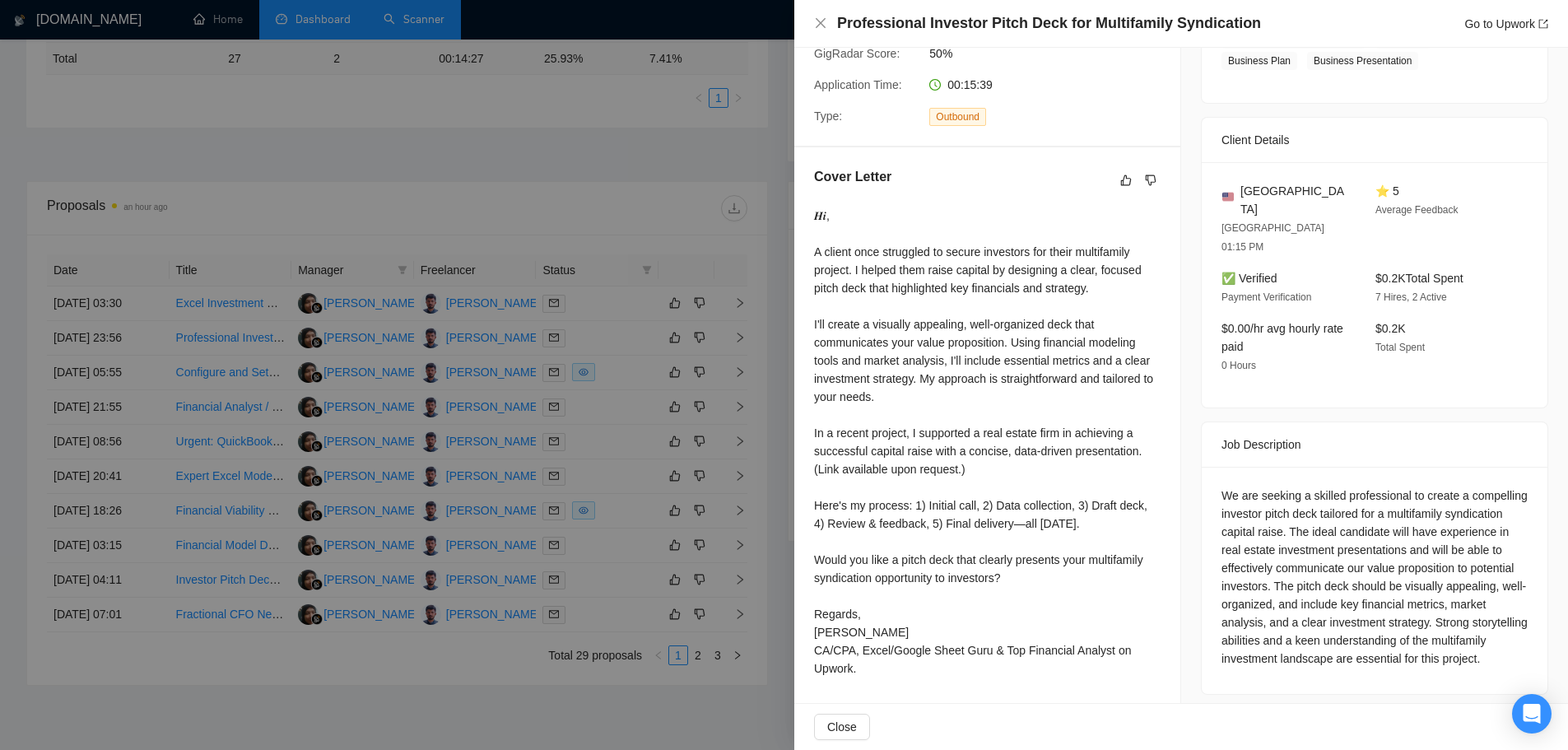
click at [892, 429] on div "𝑯𝒊, A client once struggled to secure investors for their multifamily project. …" at bounding box center [986, 442] width 346 height 471
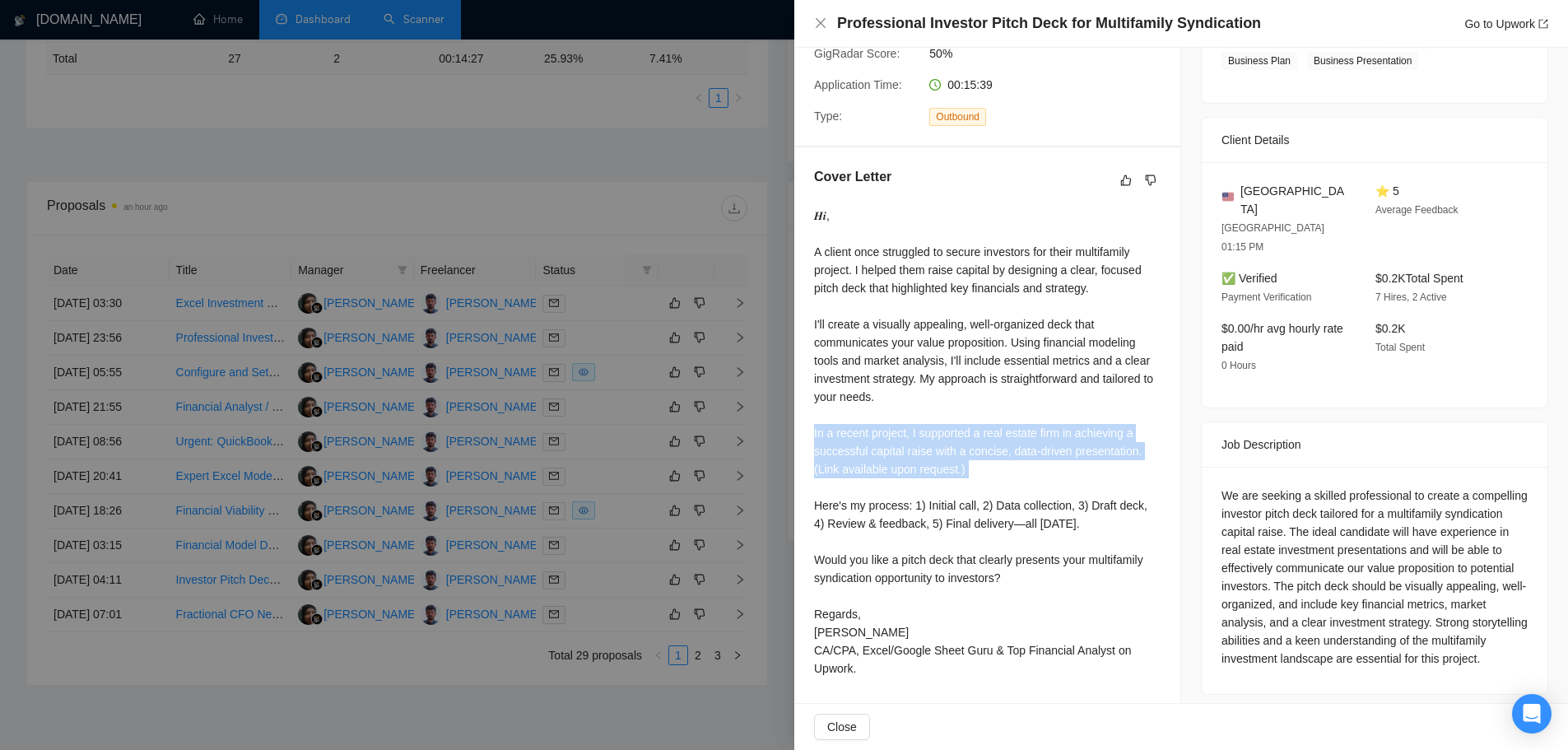
drag, startPoint x: 804, startPoint y: 435, endPoint x: 1008, endPoint y: 480, distance: 208.9
click at [1003, 480] on div "Cover Letter 𝑯𝒊, A client once struggled to secure investors for their multifam…" at bounding box center [987, 425] width 386 height 556
click at [1008, 480] on div "𝑯𝒊, A client once struggled to secure investors for their multifamily project. …" at bounding box center [986, 442] width 346 height 471
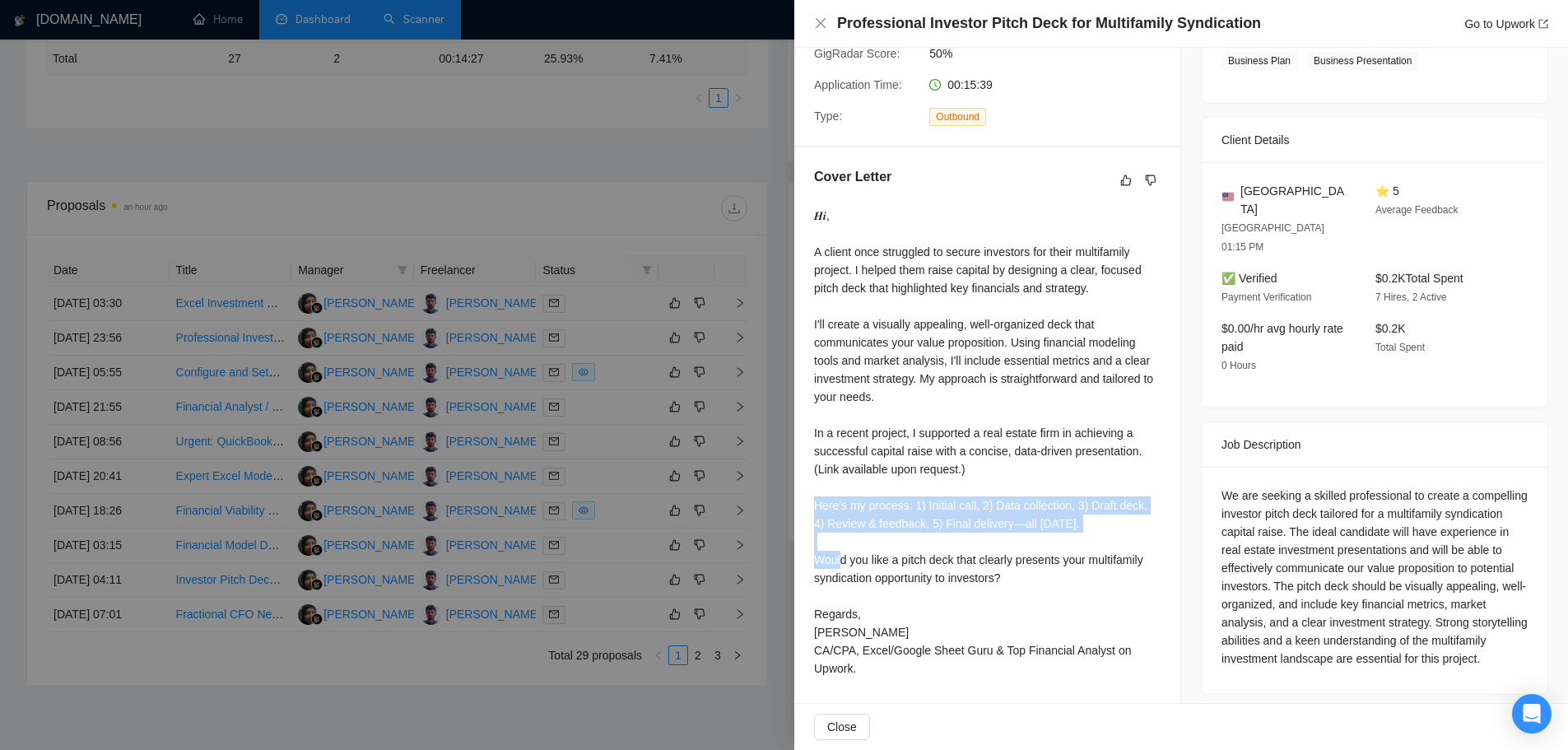
drag, startPoint x: 809, startPoint y: 503, endPoint x: 1089, endPoint y: 528, distance: 281.1
click at [1089, 528] on div "Cover Letter 𝑯𝒊, A client once struggled to secure investors for their multifam…" at bounding box center [987, 425] width 386 height 556
click at [1090, 530] on div "𝑯𝒊, A client once struggled to secure investors for their multifamily project. …" at bounding box center [986, 442] width 346 height 471
click at [691, 531] on div at bounding box center [784, 375] width 1568 height 750
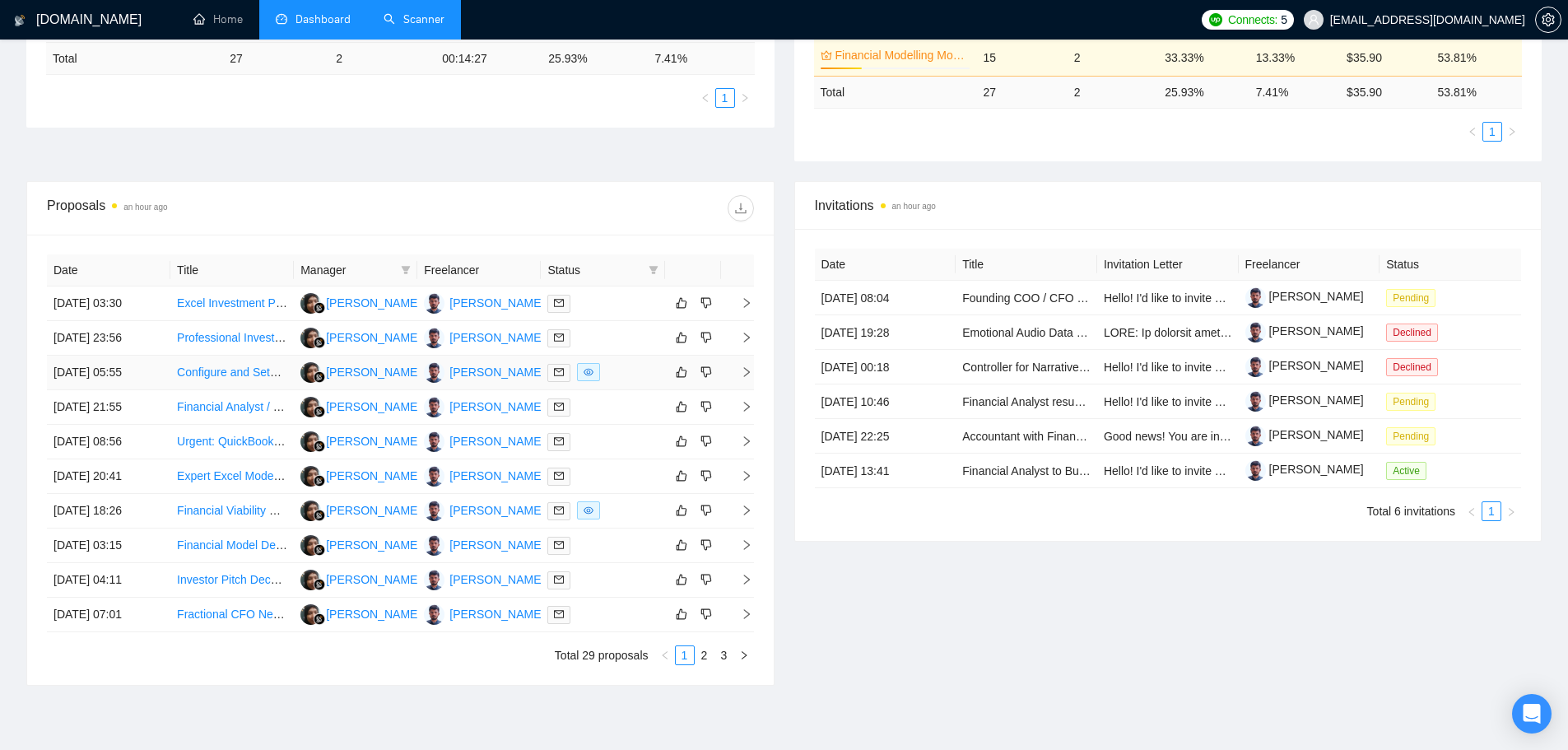
click at [630, 378] on div at bounding box center [602, 372] width 111 height 19
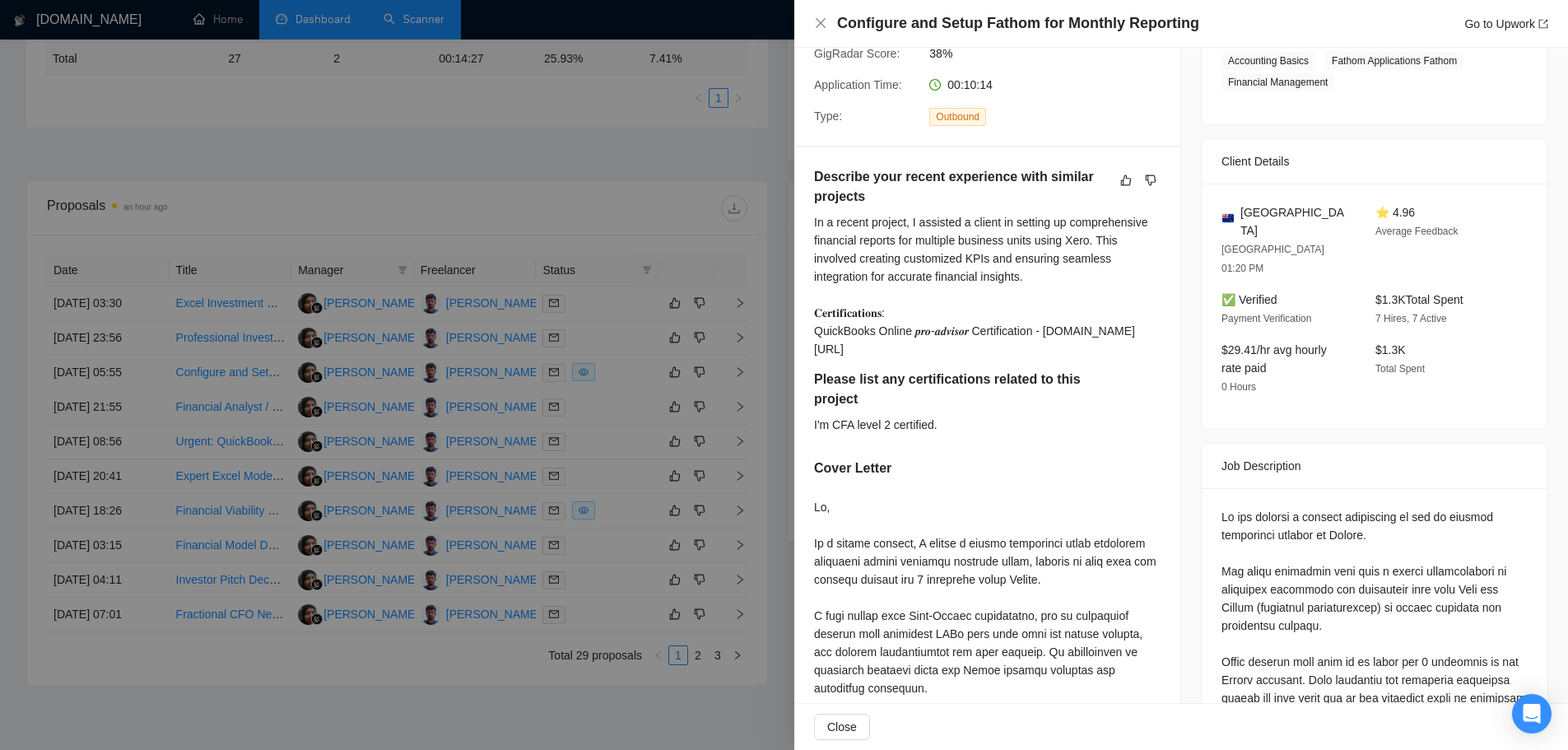
scroll to position [396, 0]
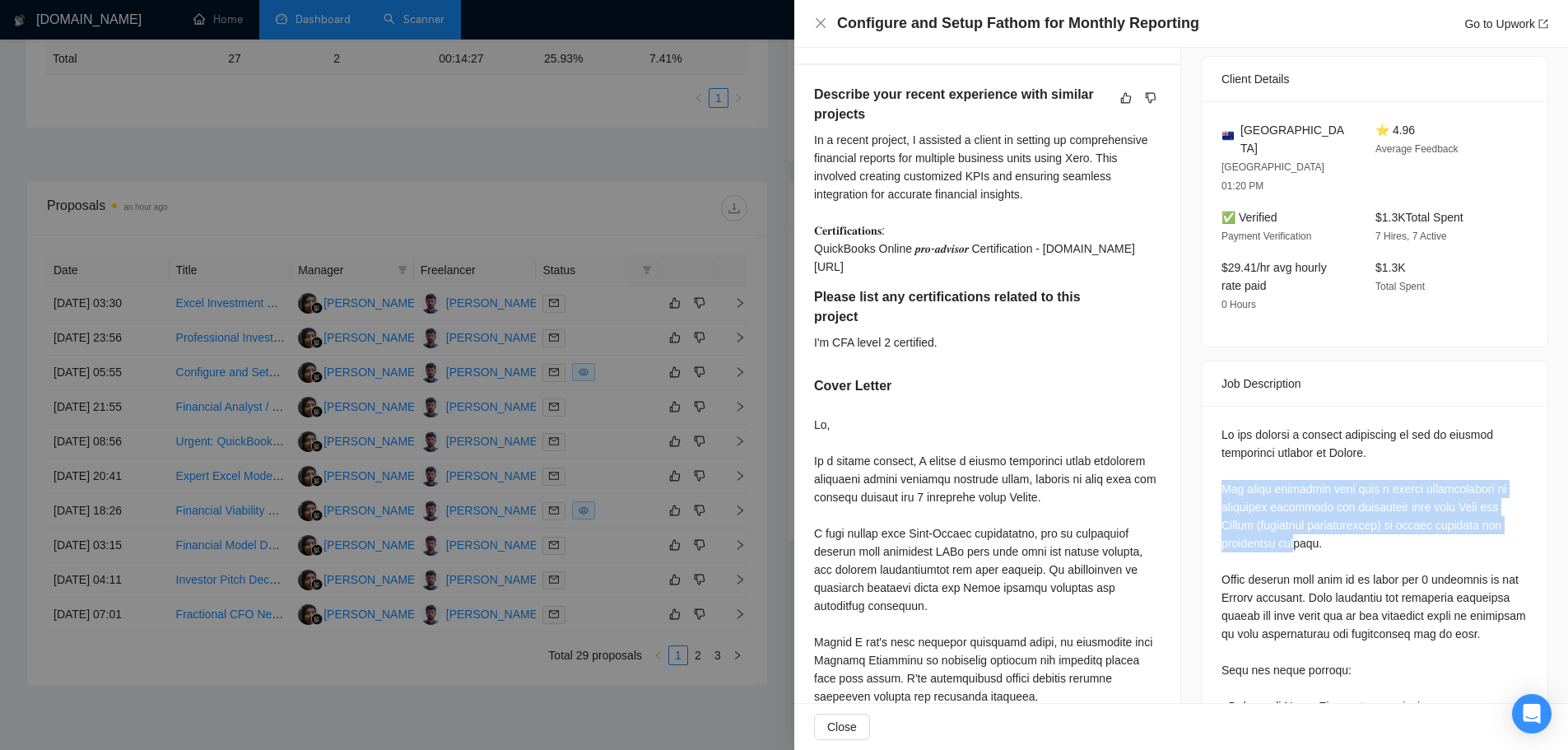
drag, startPoint x: 1211, startPoint y: 448, endPoint x: 1283, endPoint y: 499, distance: 88.2
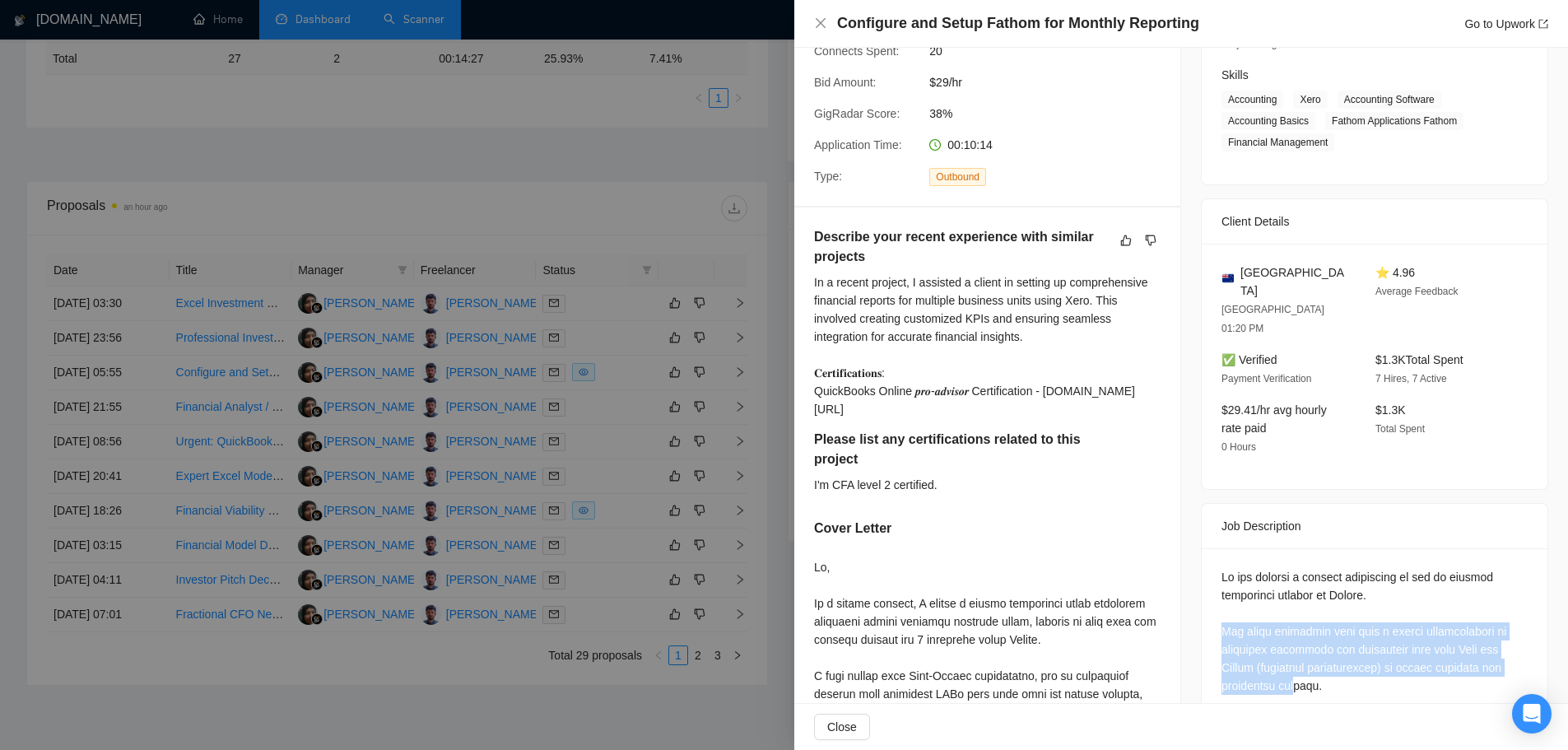
scroll to position [249, 0]
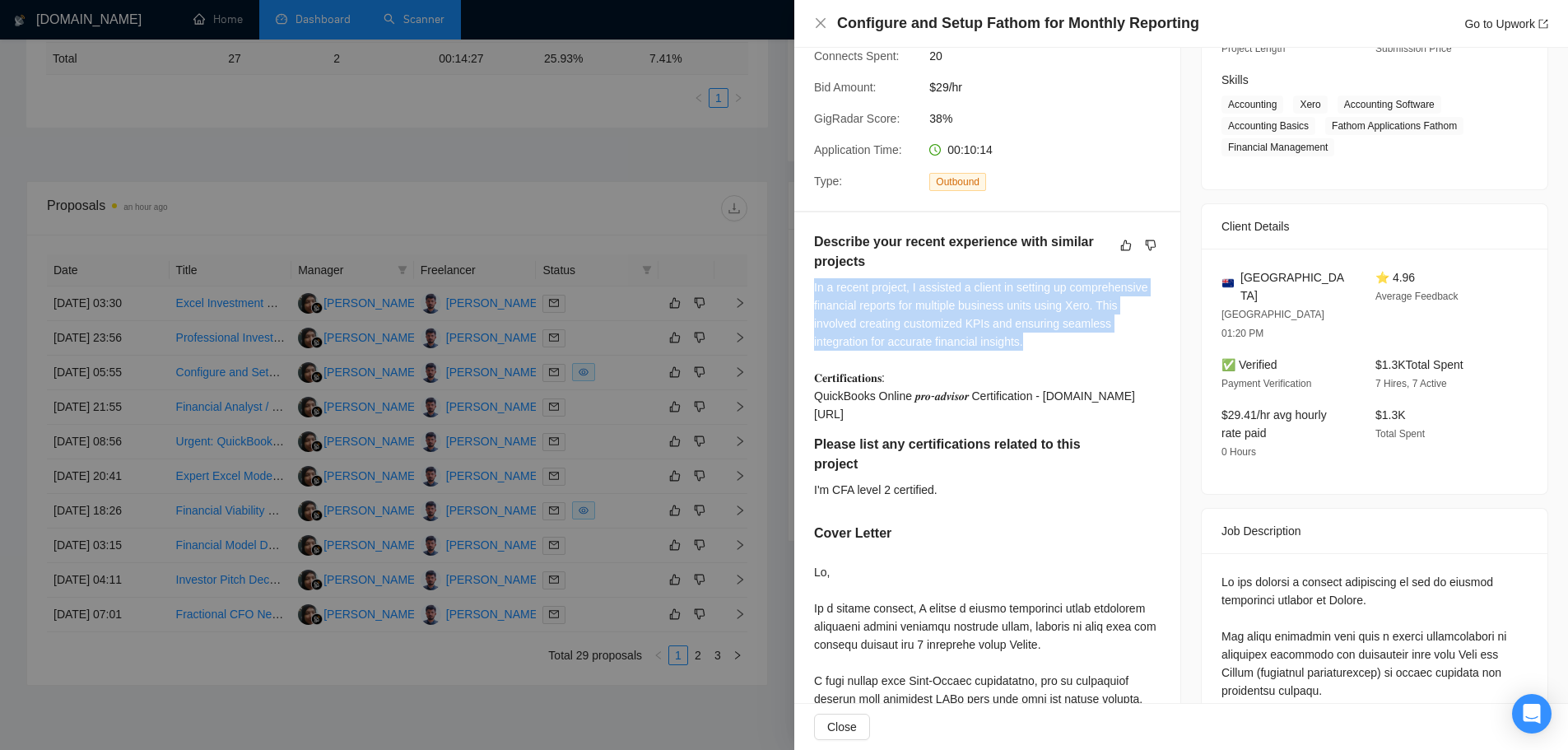
drag, startPoint x: 806, startPoint y: 290, endPoint x: 1039, endPoint y: 336, distance: 237.5
click at [1038, 336] on div "Describe your recent experience with similar projects In a recent project, I as…" at bounding box center [987, 663] width 386 height 902
click at [953, 347] on div "In a recent project, I assisted a client in setting up comprehensive financial …" at bounding box center [986, 351] width 346 height 145
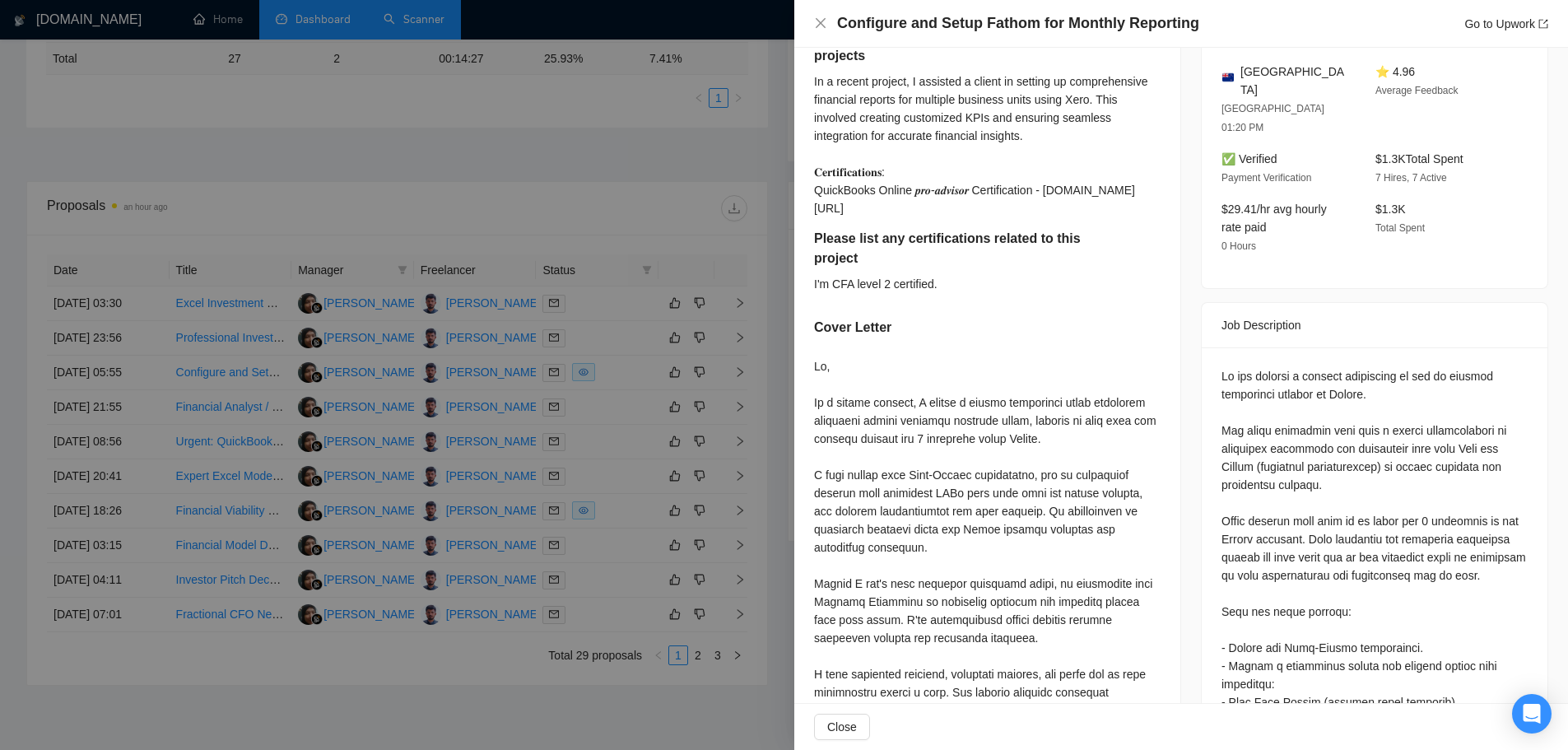
scroll to position [496, 0]
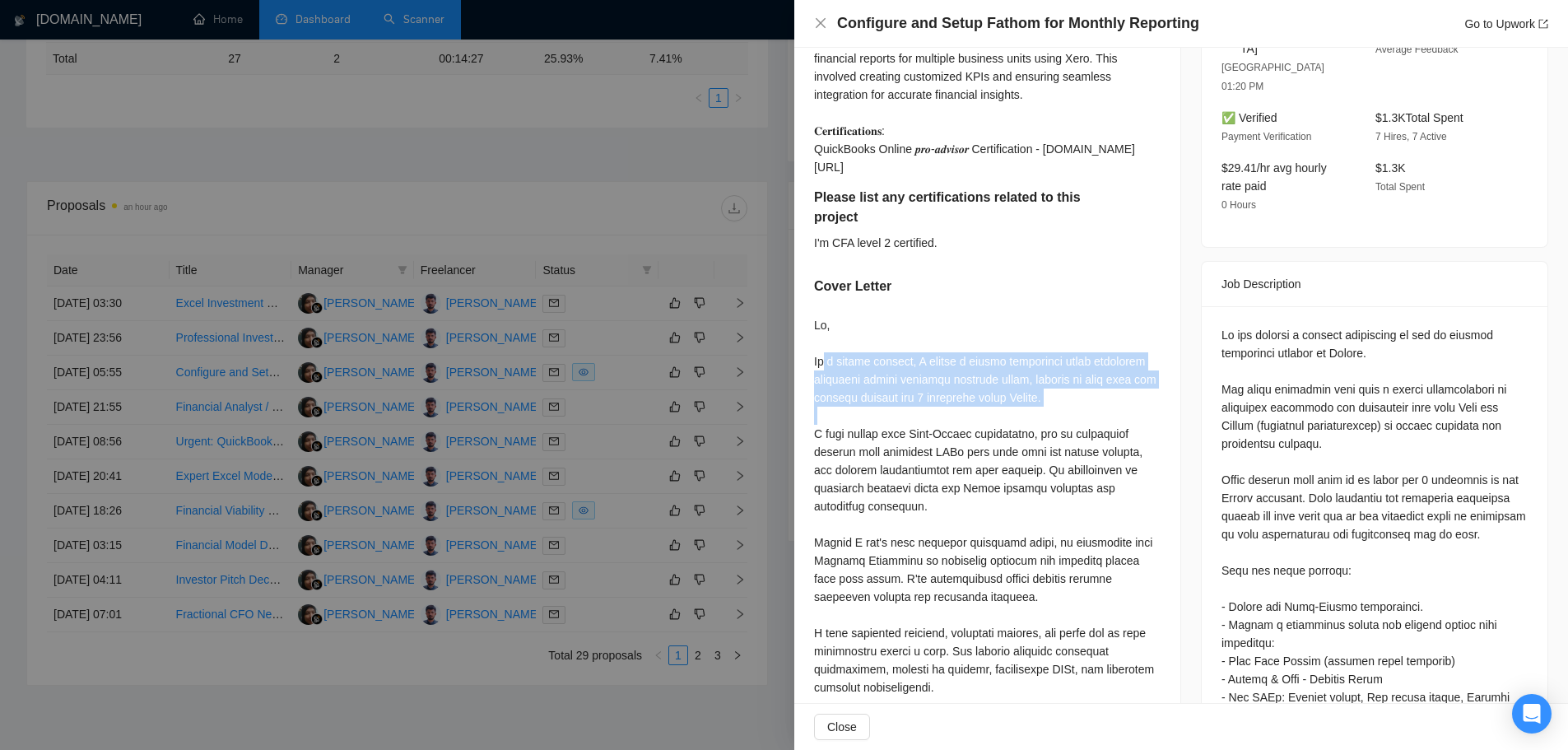
drag, startPoint x: 810, startPoint y: 358, endPoint x: 1096, endPoint y: 390, distance: 287.8
click at [1096, 390] on div "Describe your recent experience with similar projects In a recent project, I as…" at bounding box center [987, 416] width 386 height 902
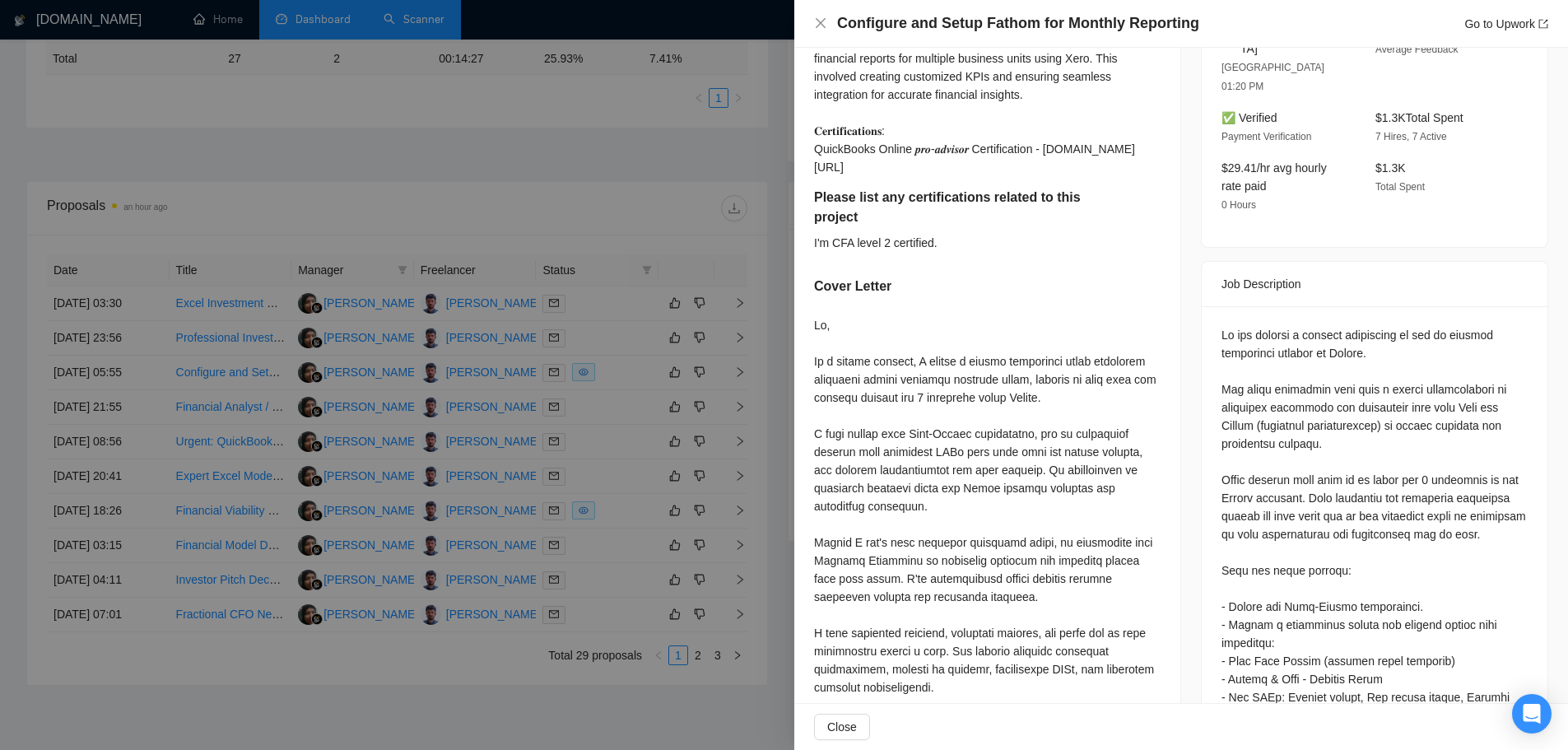
click at [1029, 421] on div at bounding box center [986, 578] width 346 height 525
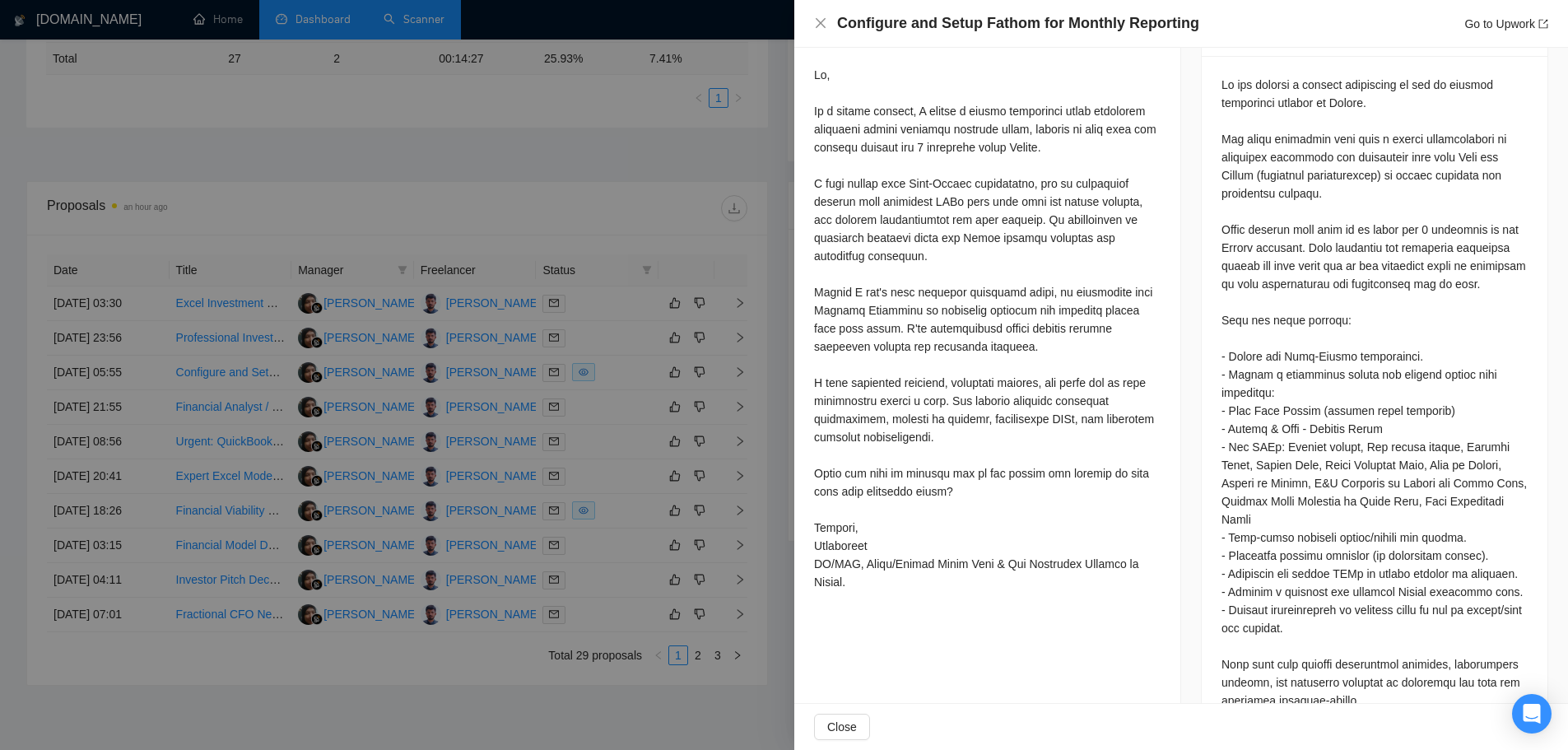
scroll to position [824, 0]
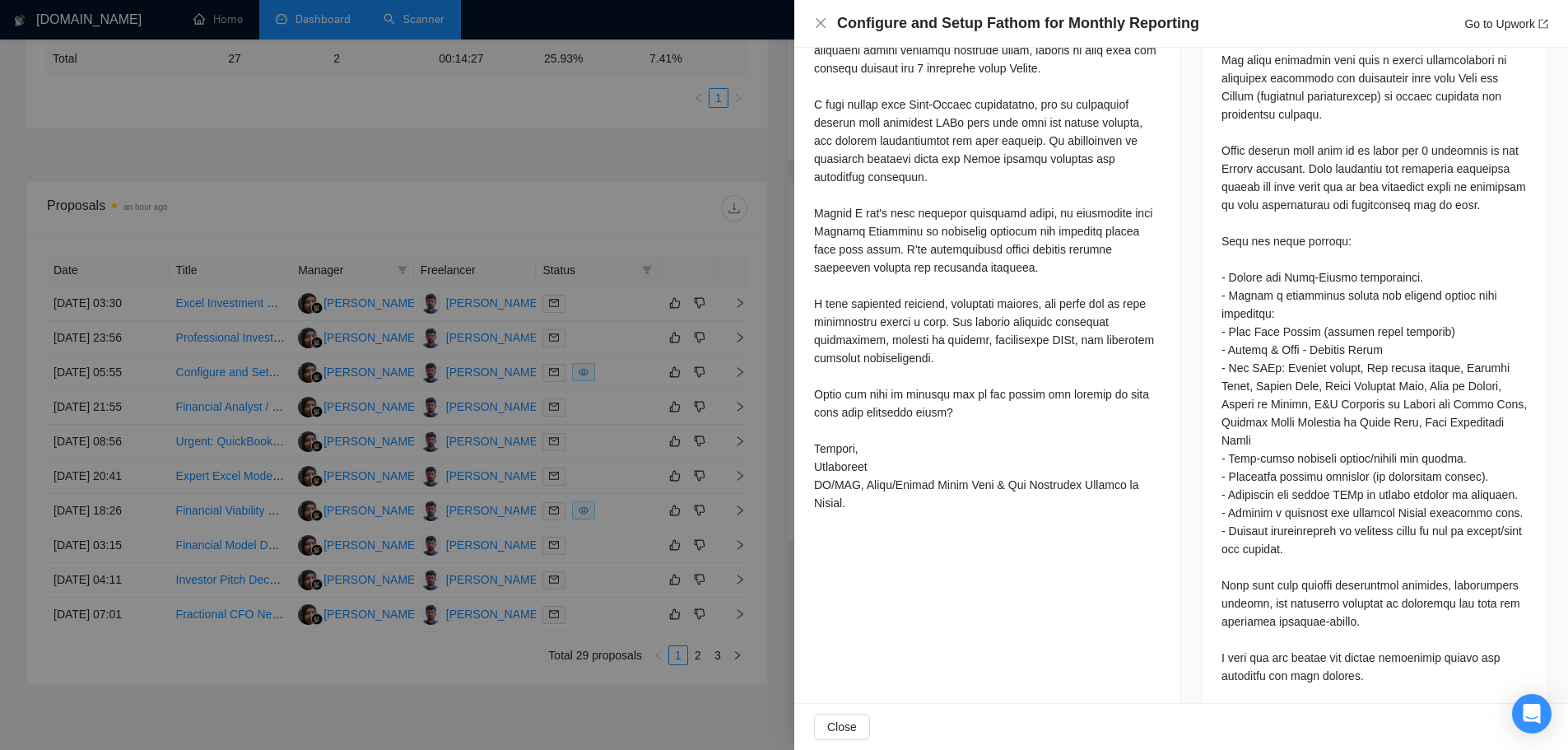
click at [675, 504] on div at bounding box center [784, 375] width 1568 height 750
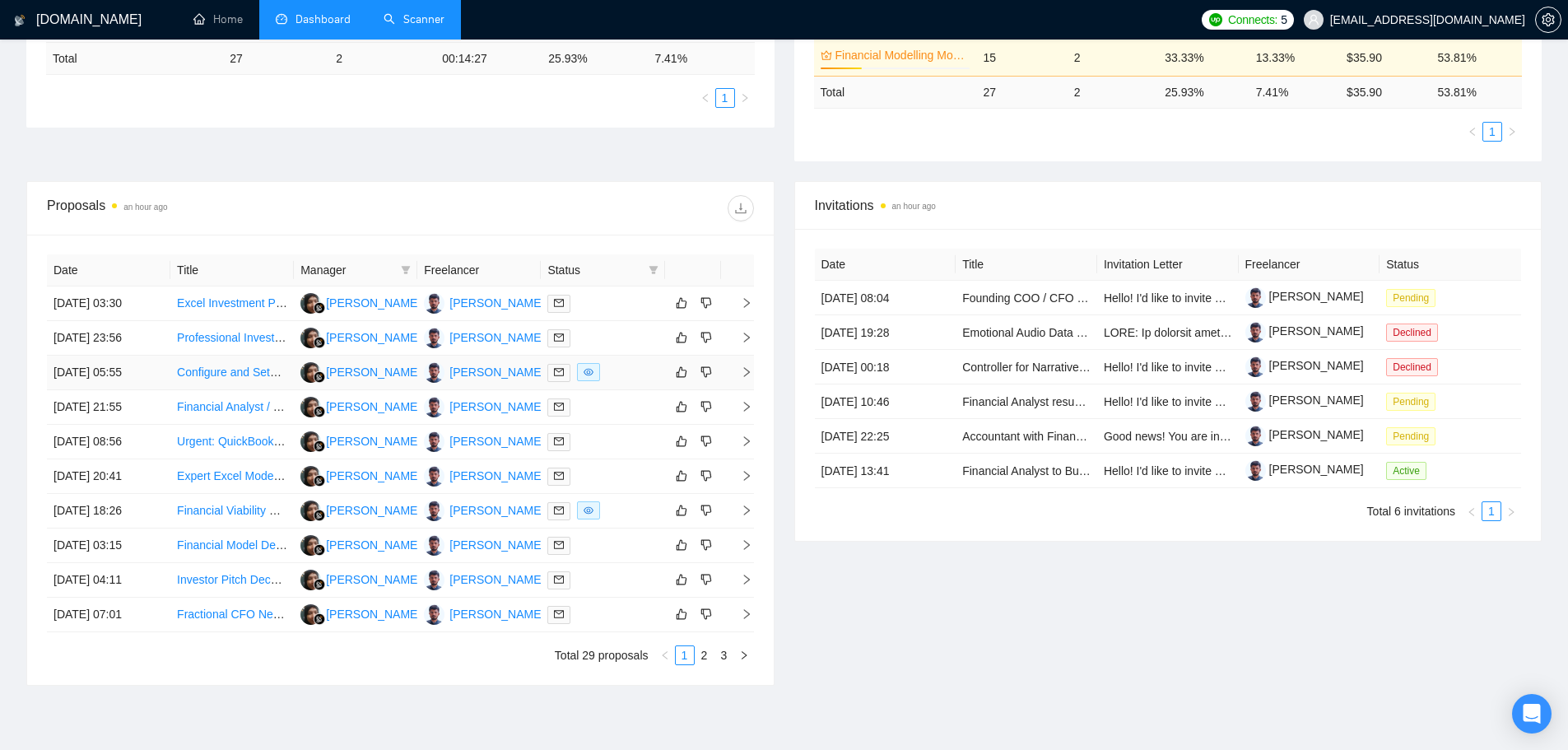
click at [624, 379] on div at bounding box center [602, 372] width 111 height 19
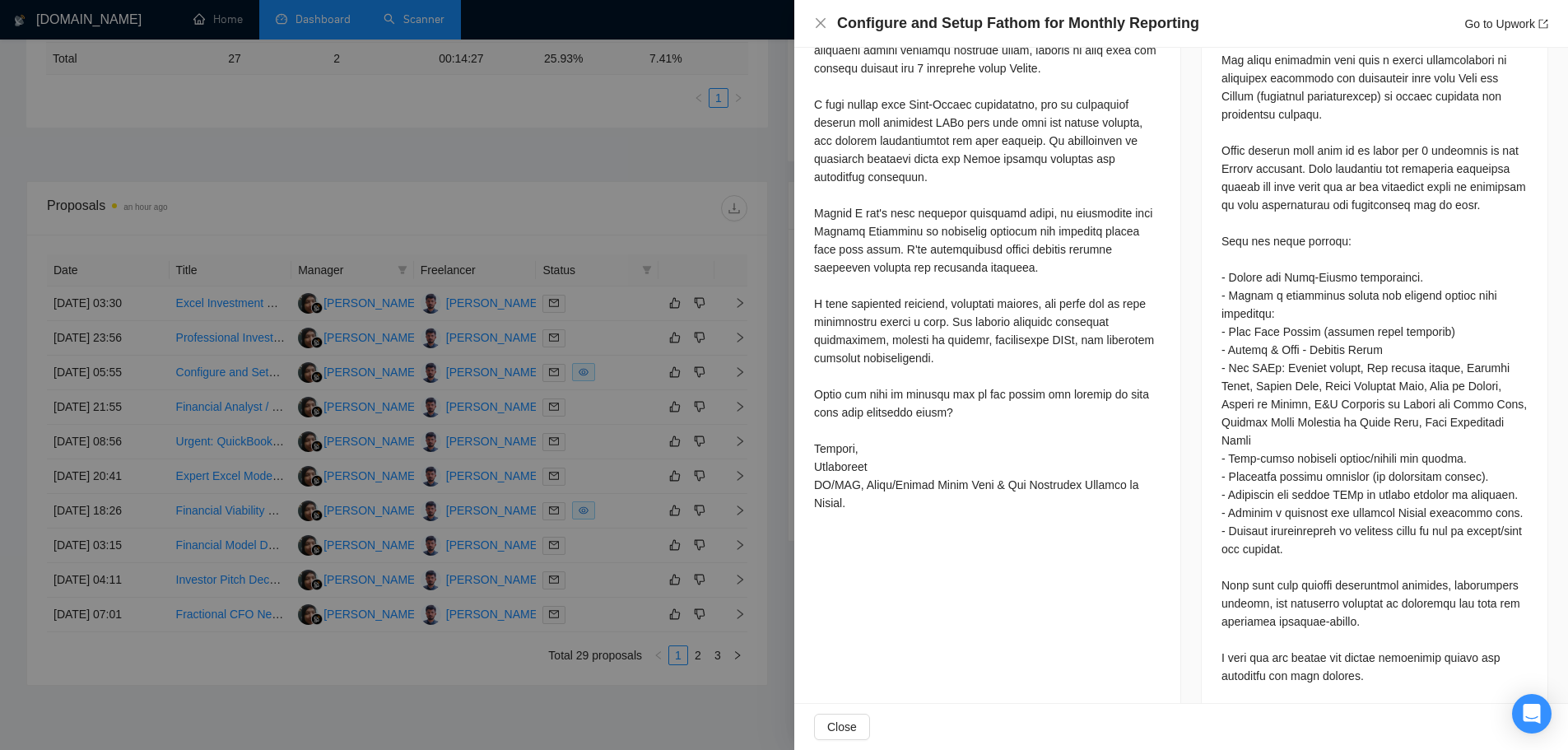
click at [628, 530] on div at bounding box center [784, 375] width 1568 height 750
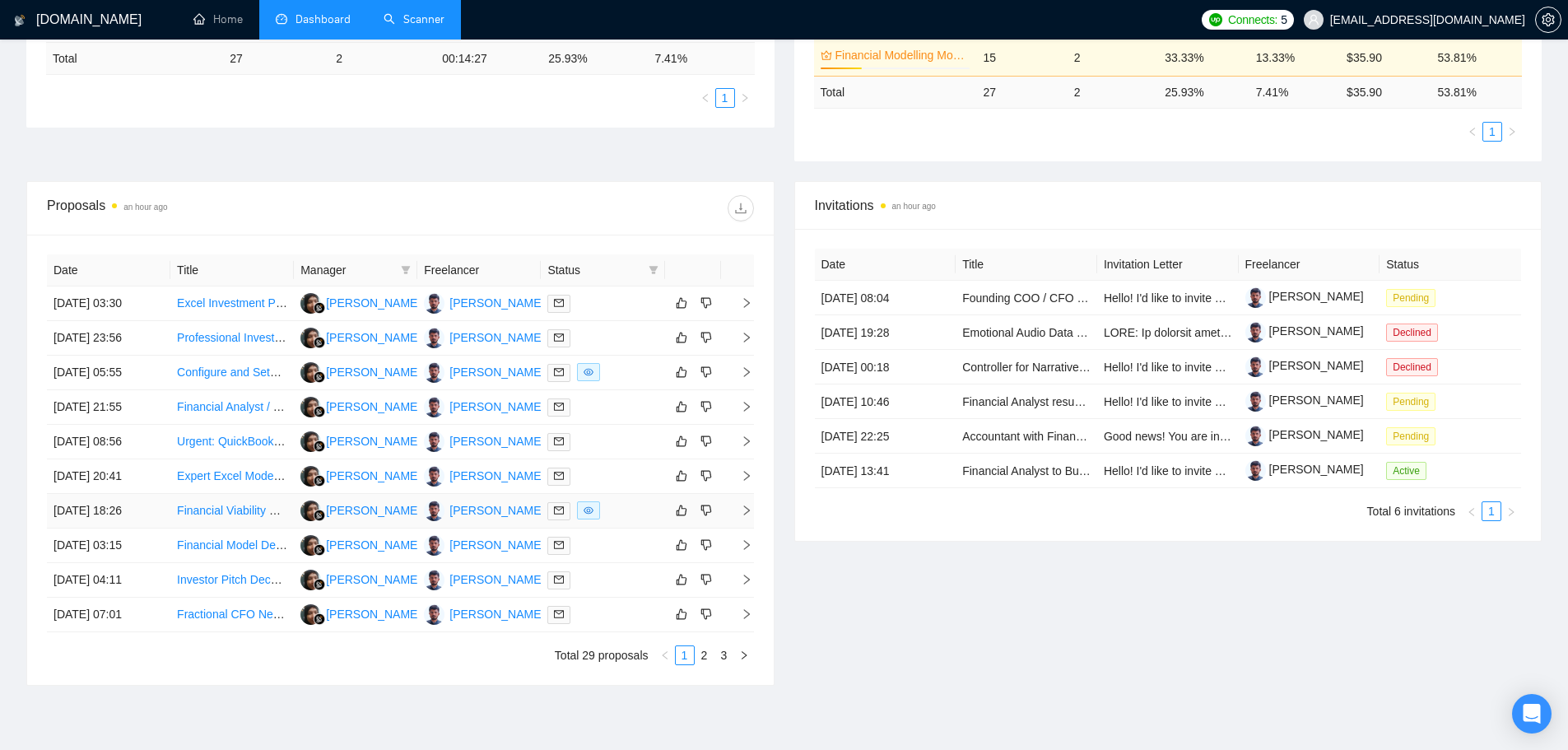
click at [624, 510] on div at bounding box center [602, 510] width 111 height 19
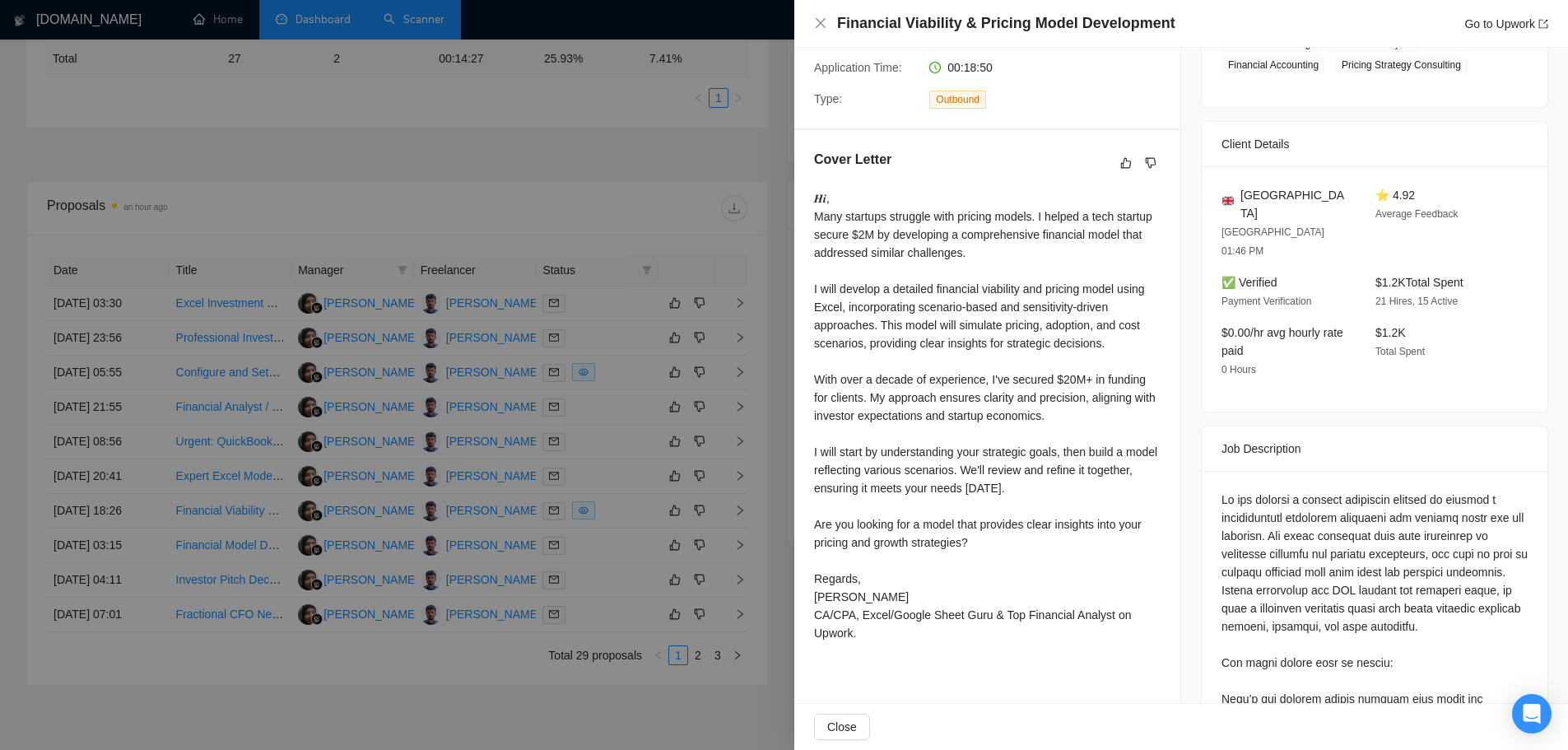
scroll to position [496, 0]
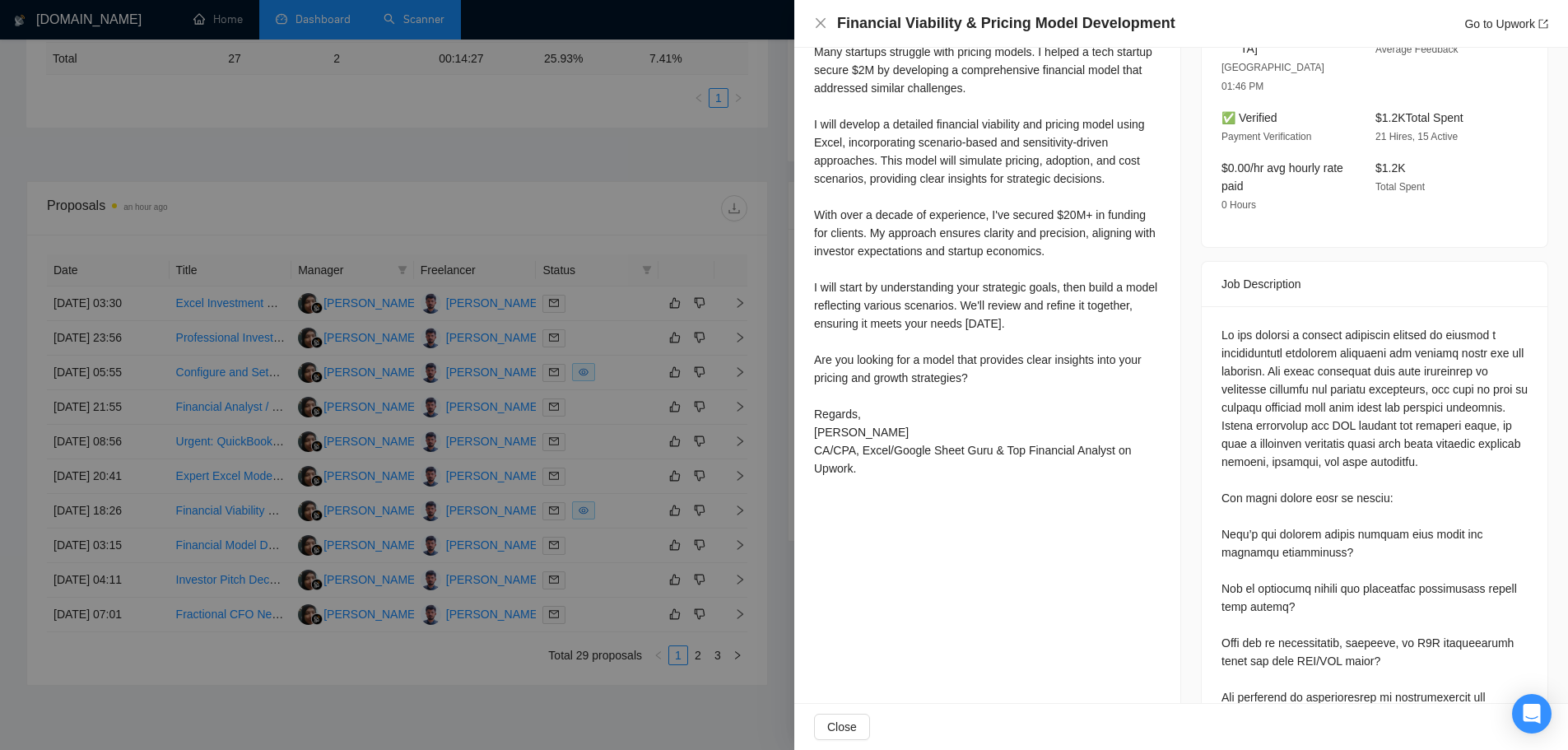
click at [659, 473] on div at bounding box center [784, 375] width 1568 height 750
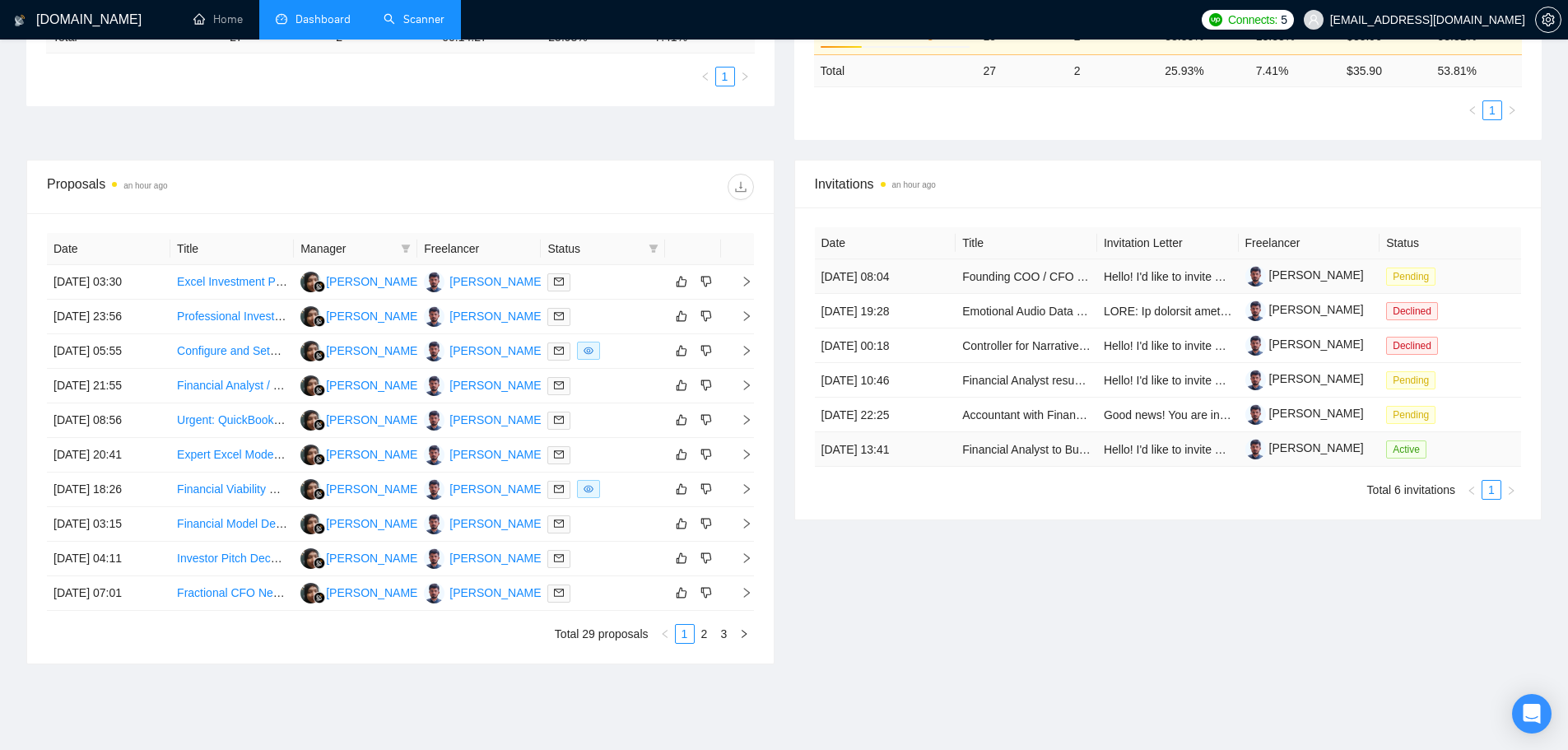
scroll to position [412, 0]
